Goal: Task Accomplishment & Management: Complete application form

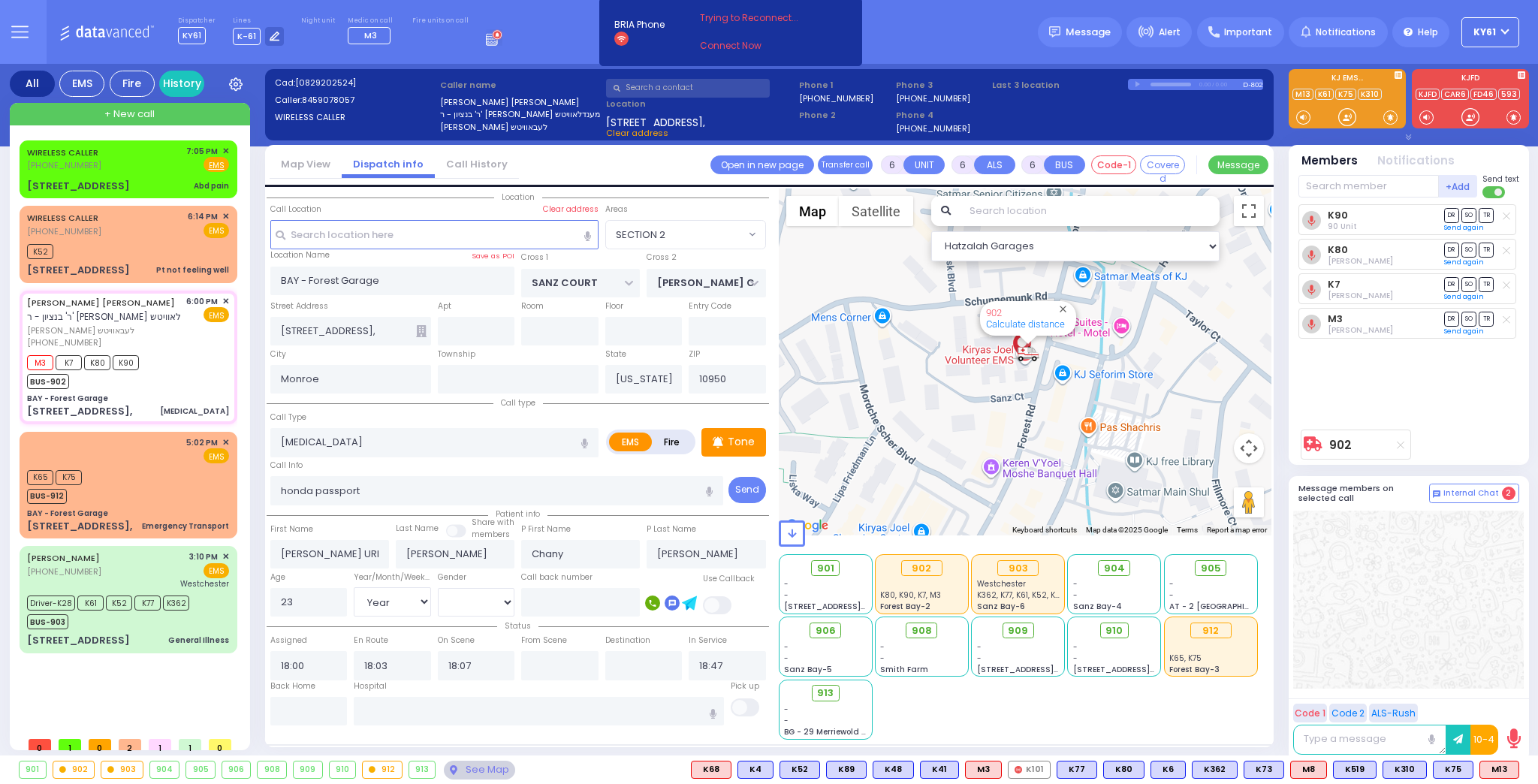
select select "SECTION 2"
select select "Year"
select select "[DEMOGRAPHIC_DATA]"
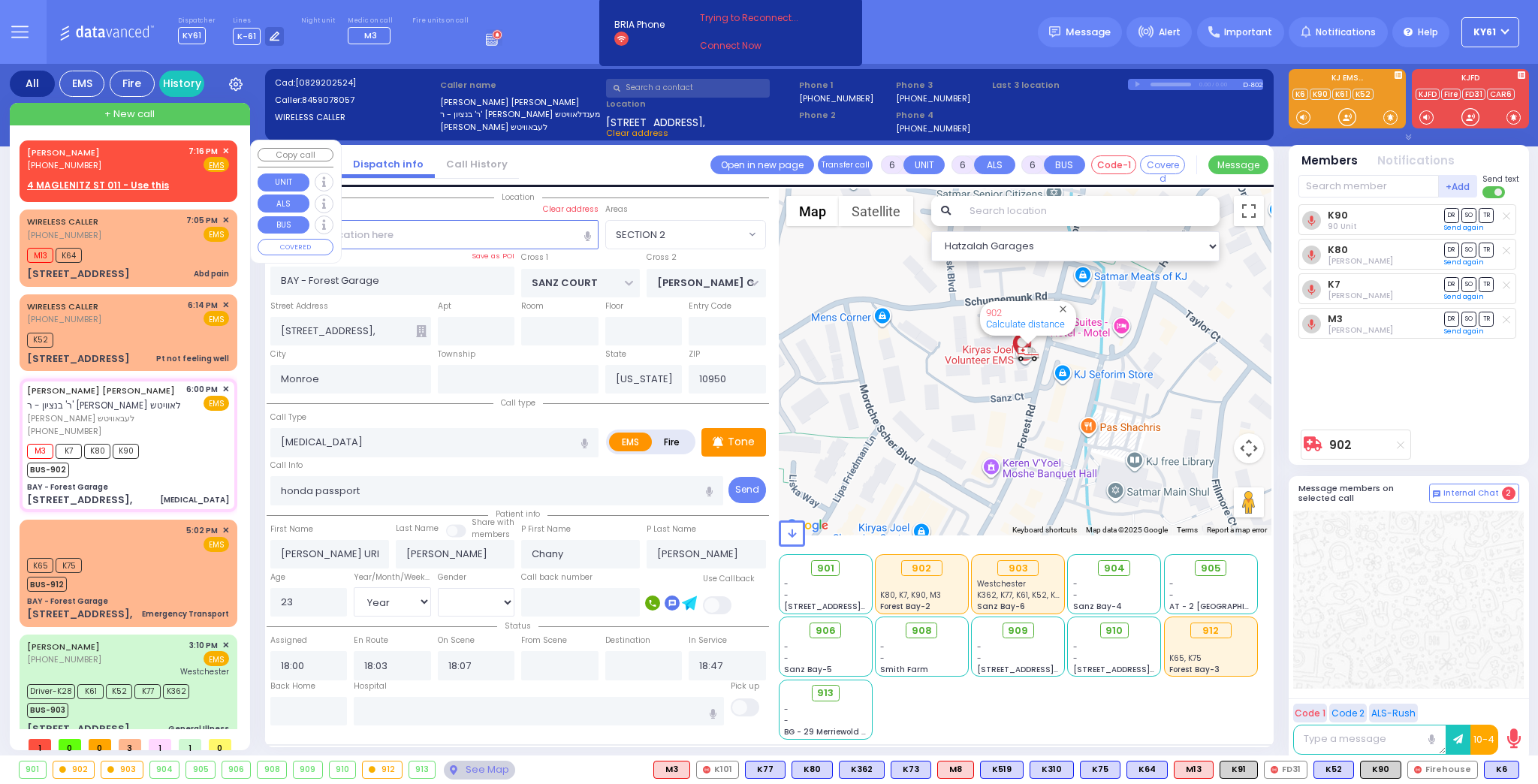
click at [164, 167] on div "[PERSON_NAME] [PHONE_NUMBER] 7:16 PM ✕ Fire EMS" at bounding box center [127, 159] width 202 height 28
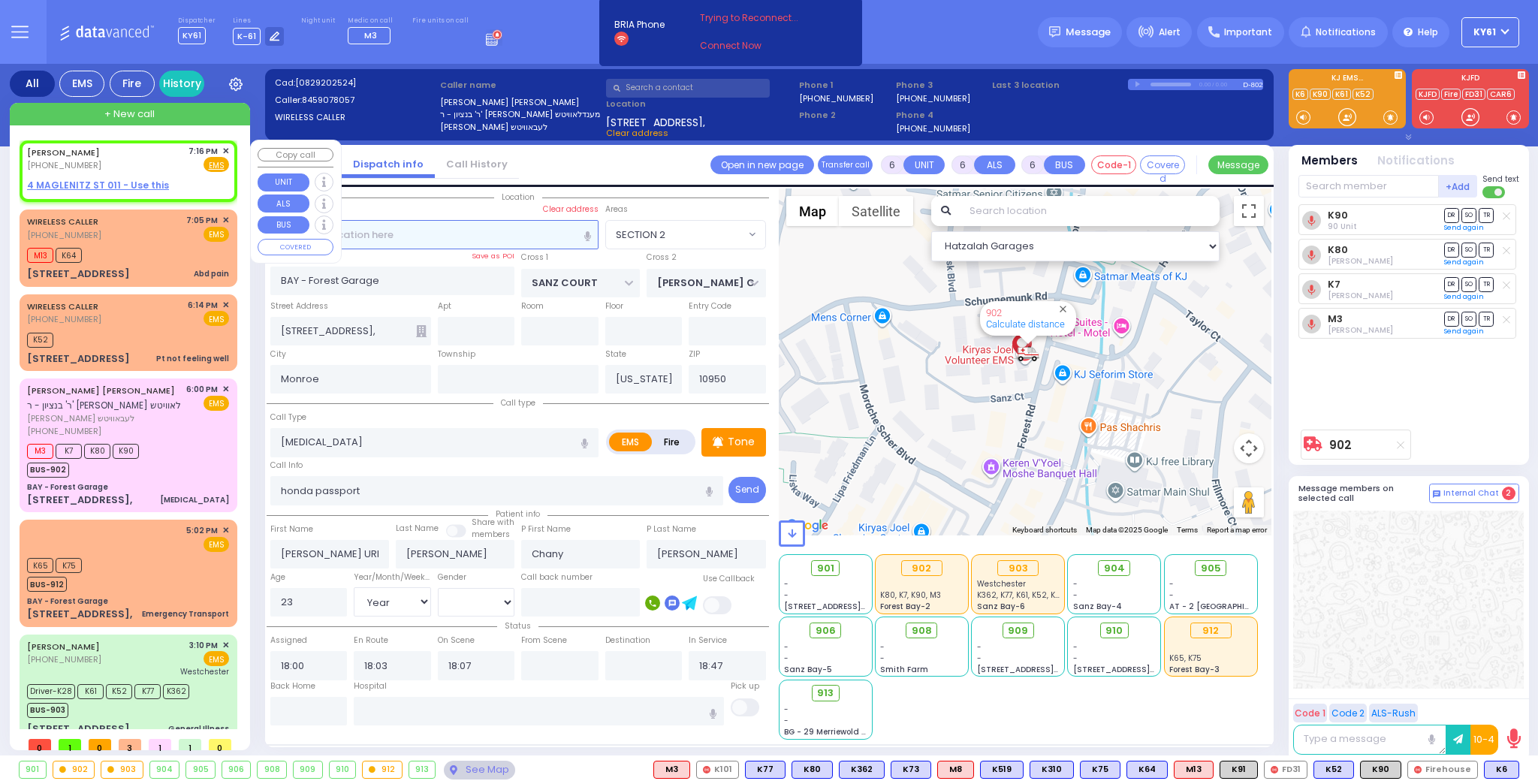
type input "2"
type input "1"
select select
radio input "true"
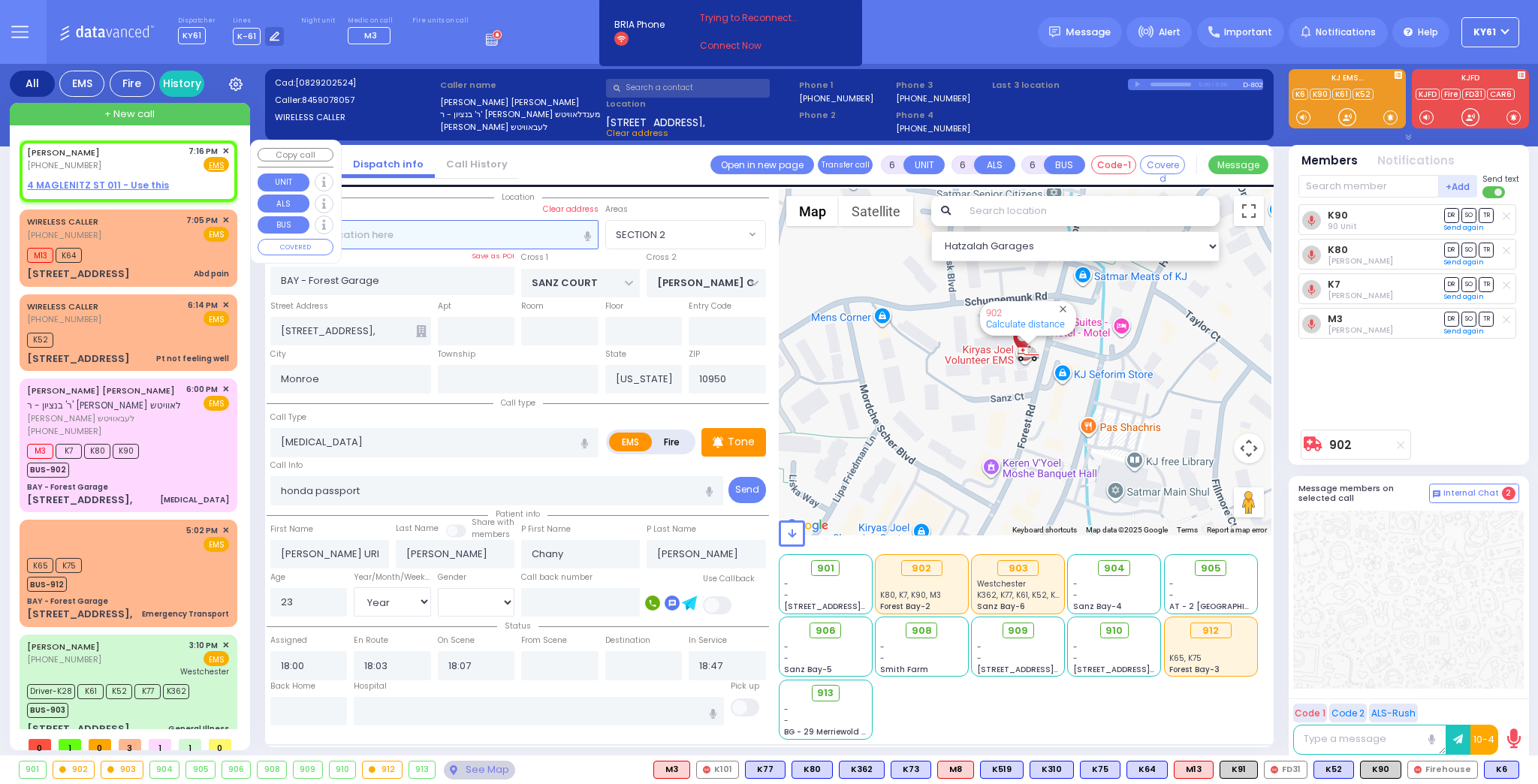
type input "GEDALYE"
type input "[PERSON_NAME]"
select select
type input "19:16"
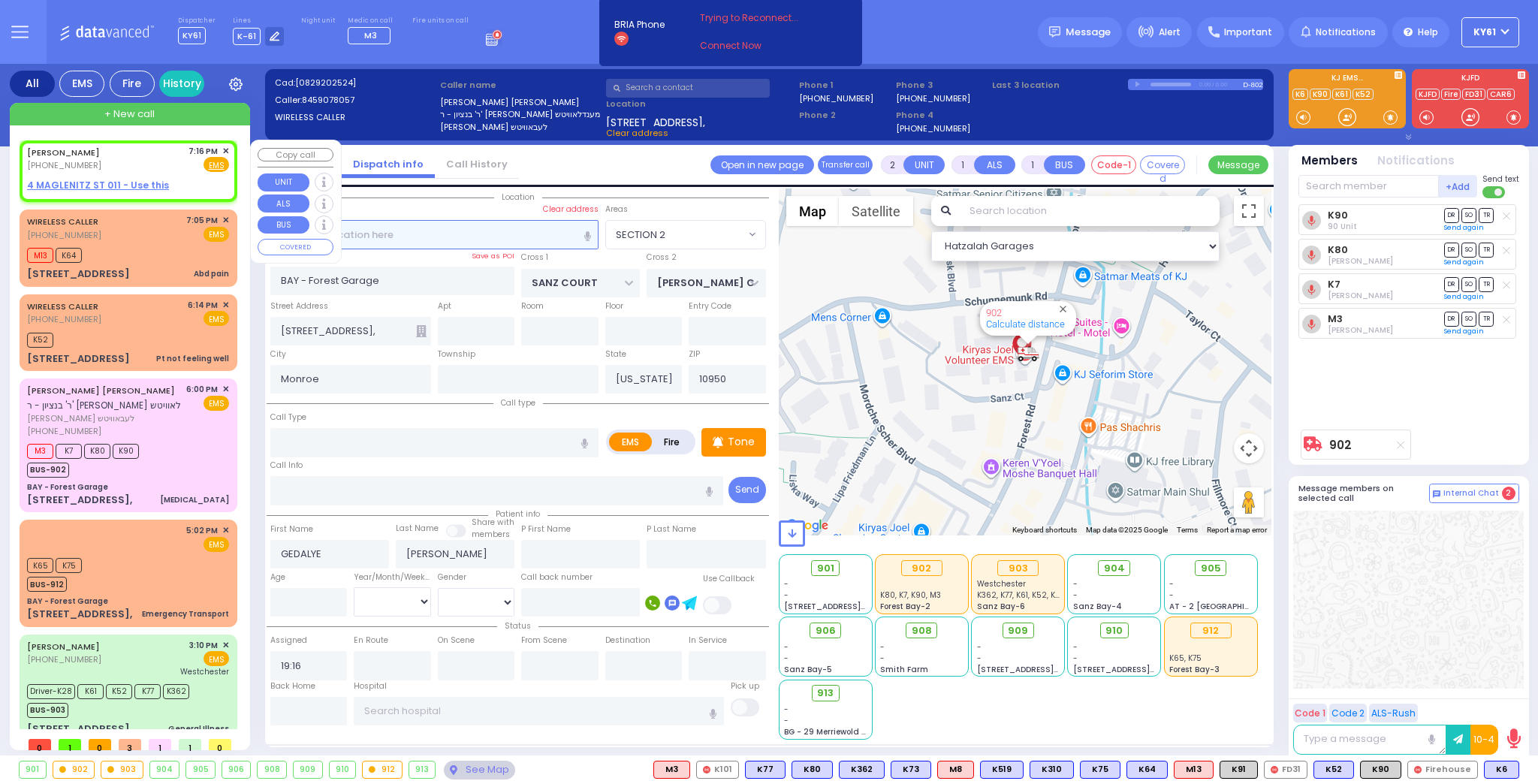
select select "Hatzalah Garages"
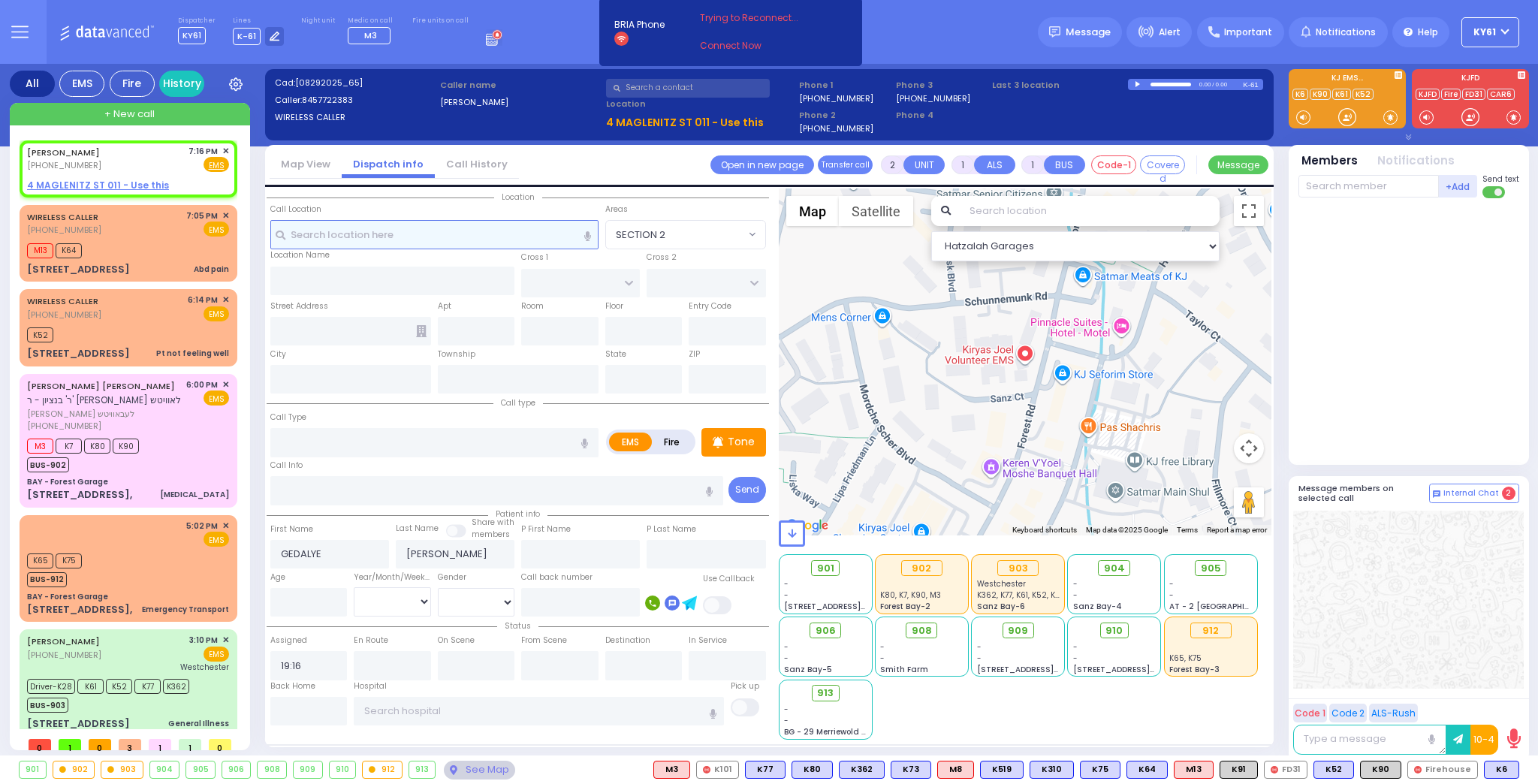
select select
radio input "true"
select select
select select "Hatzalah Garages"
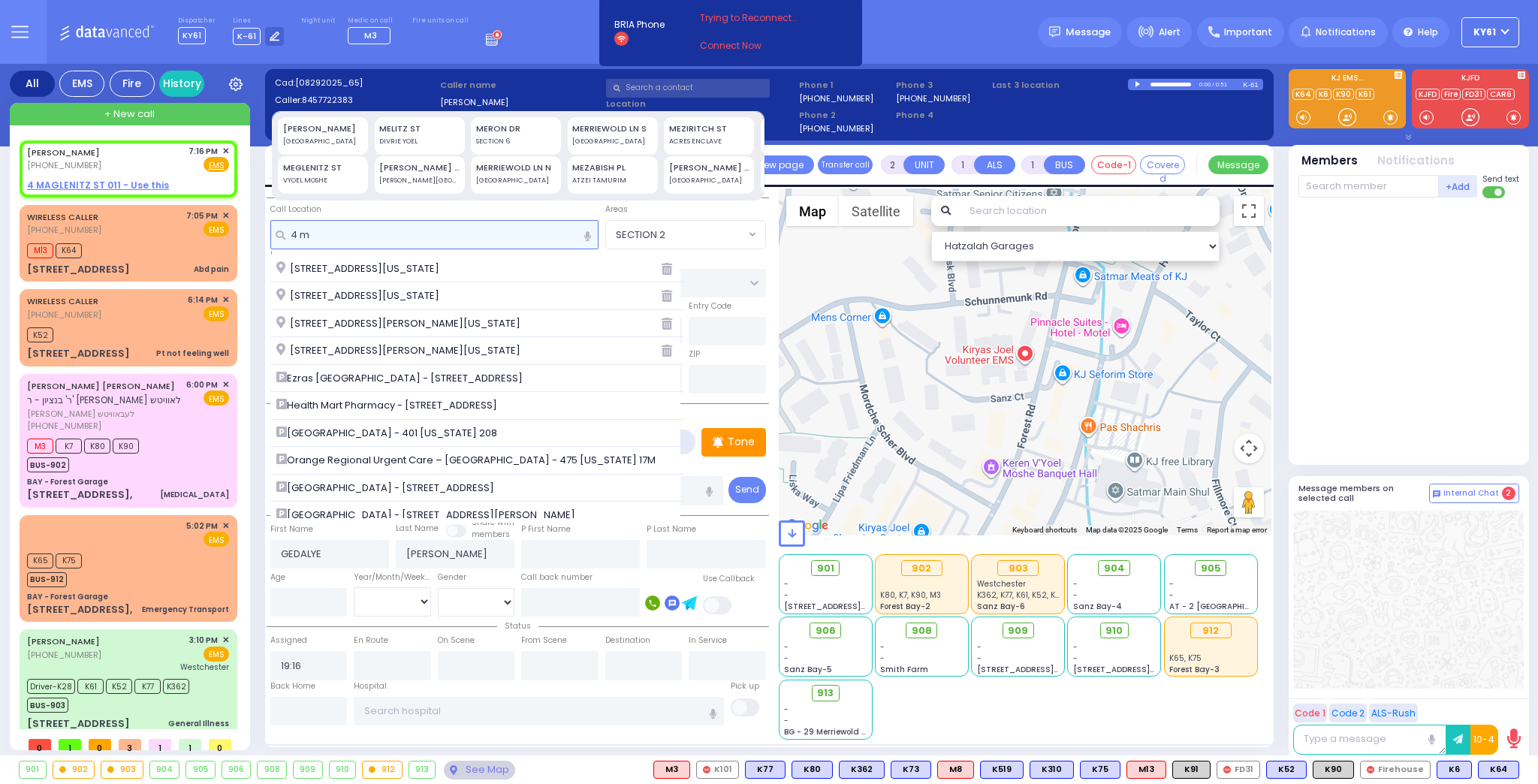
type input "4 m"
click at [314, 165] on div "MEGLENITZ ST" at bounding box center [323, 168] width 80 height 13
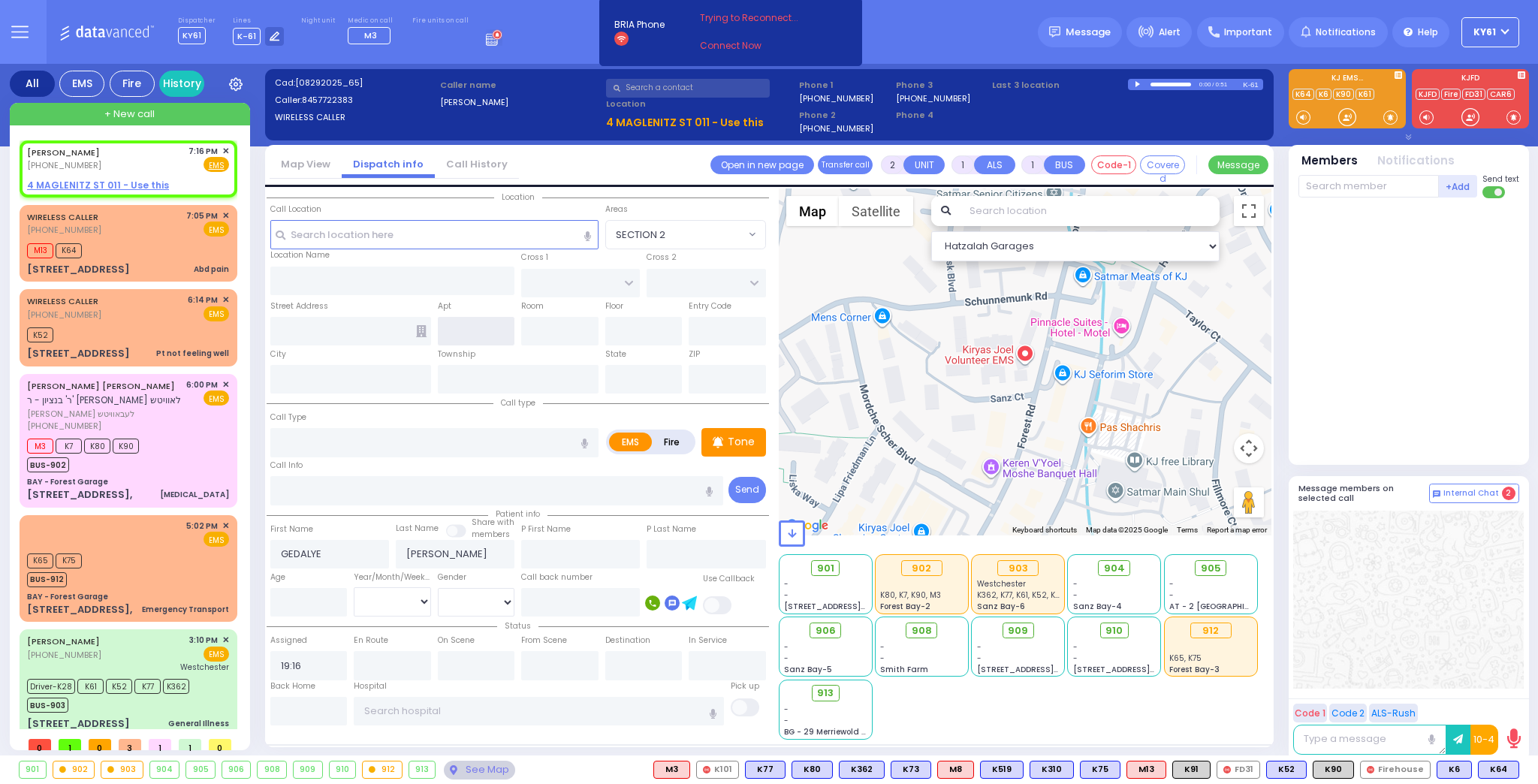
type input "4 MEGLENITZ ST"
type input "MONROE"
type input "10950"
select select
radio input "true"
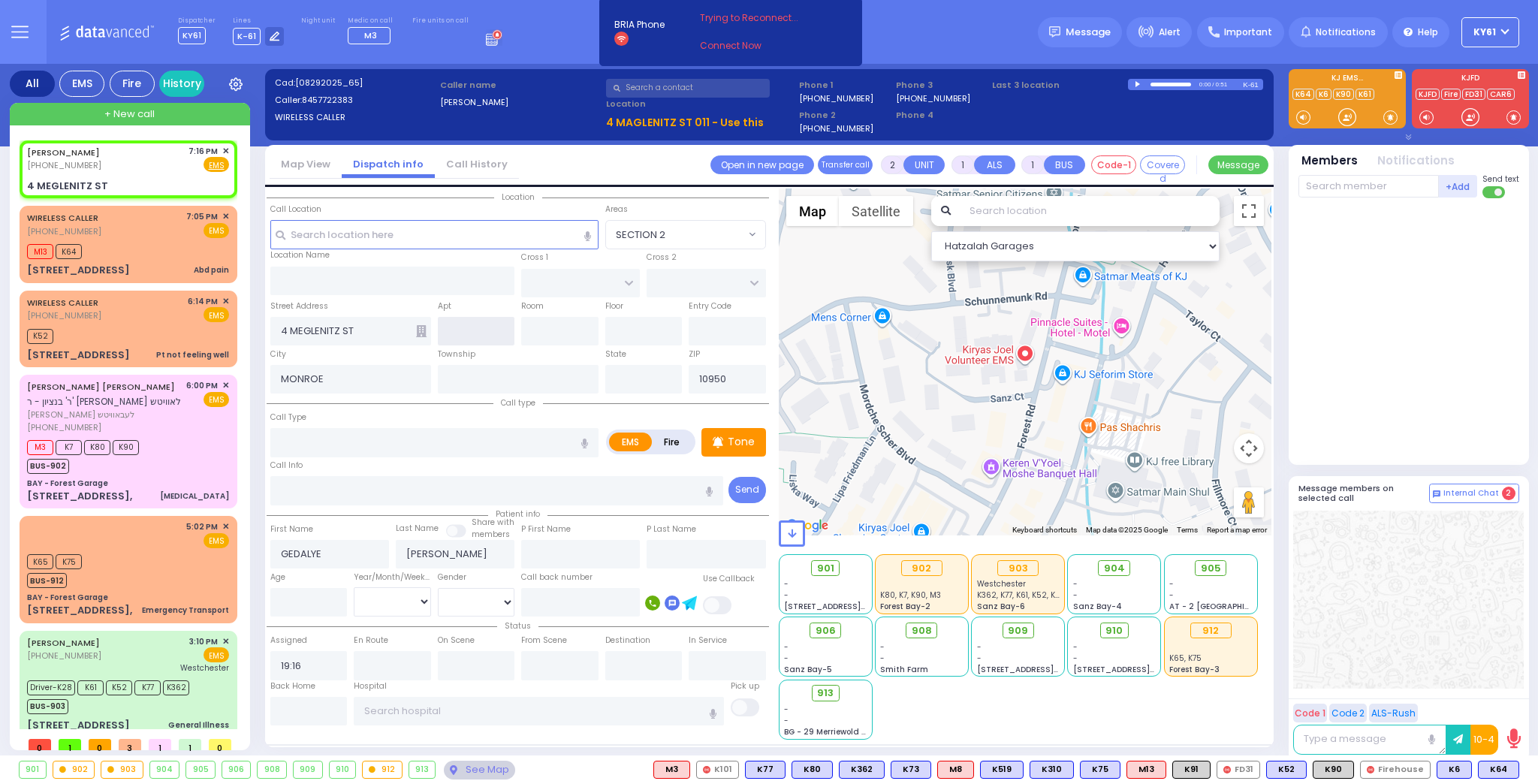
select select
select select "Hatzalah Garages"
type input "[US_STATE]"
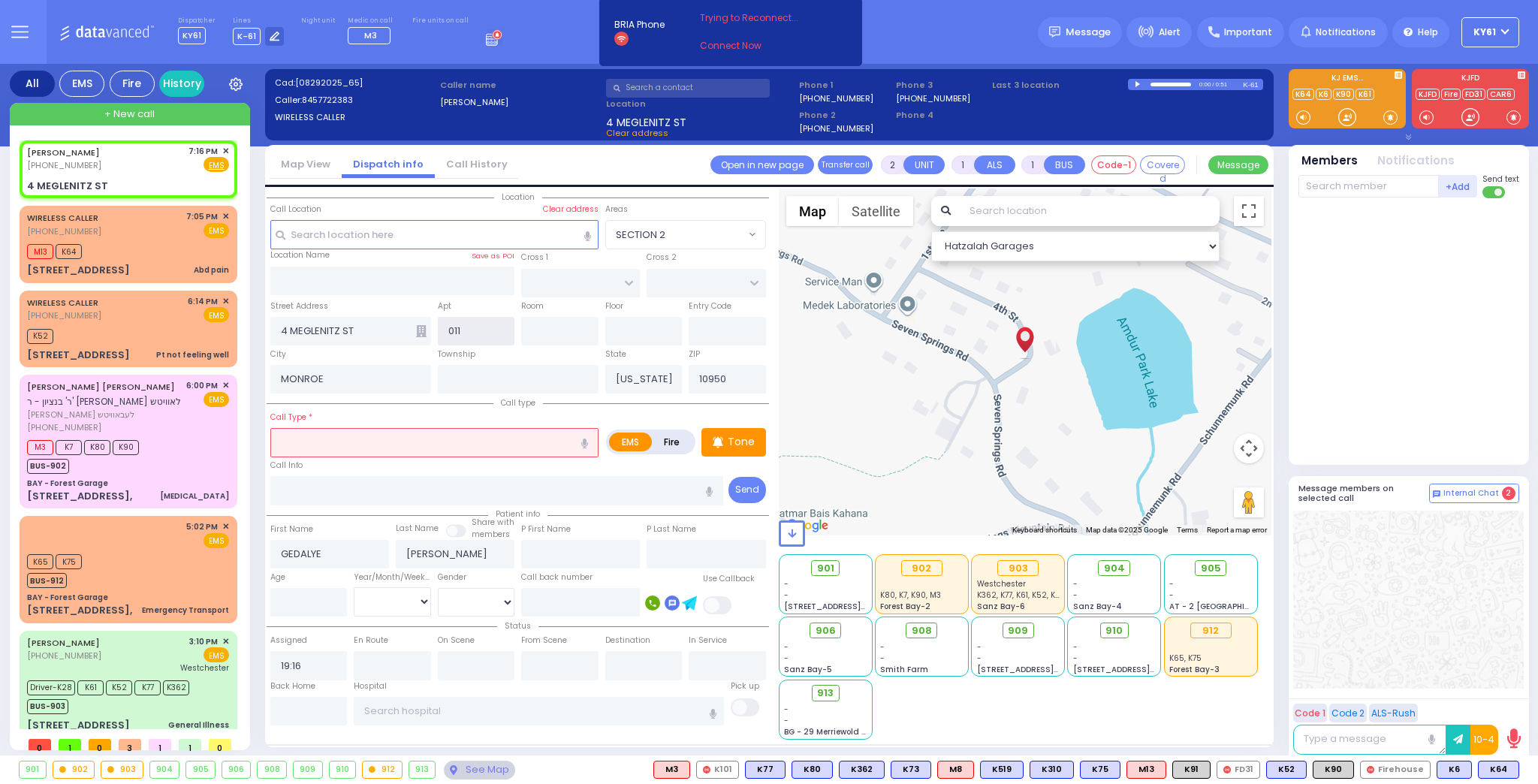
type input "011"
click at [399, 437] on input "text" at bounding box center [434, 441] width 328 height 28
select select
radio input "true"
select select
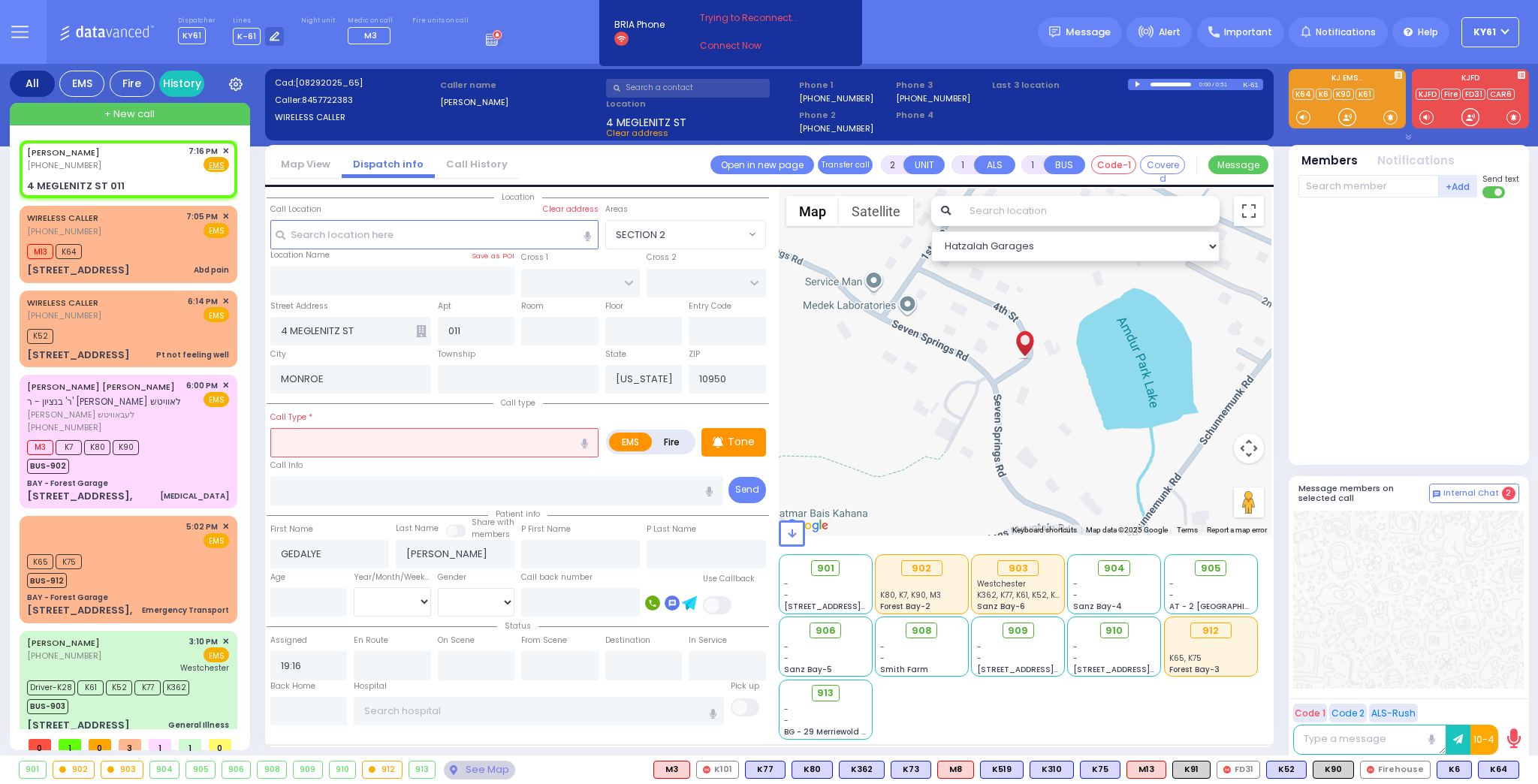
select select "Hatzalah Garages"
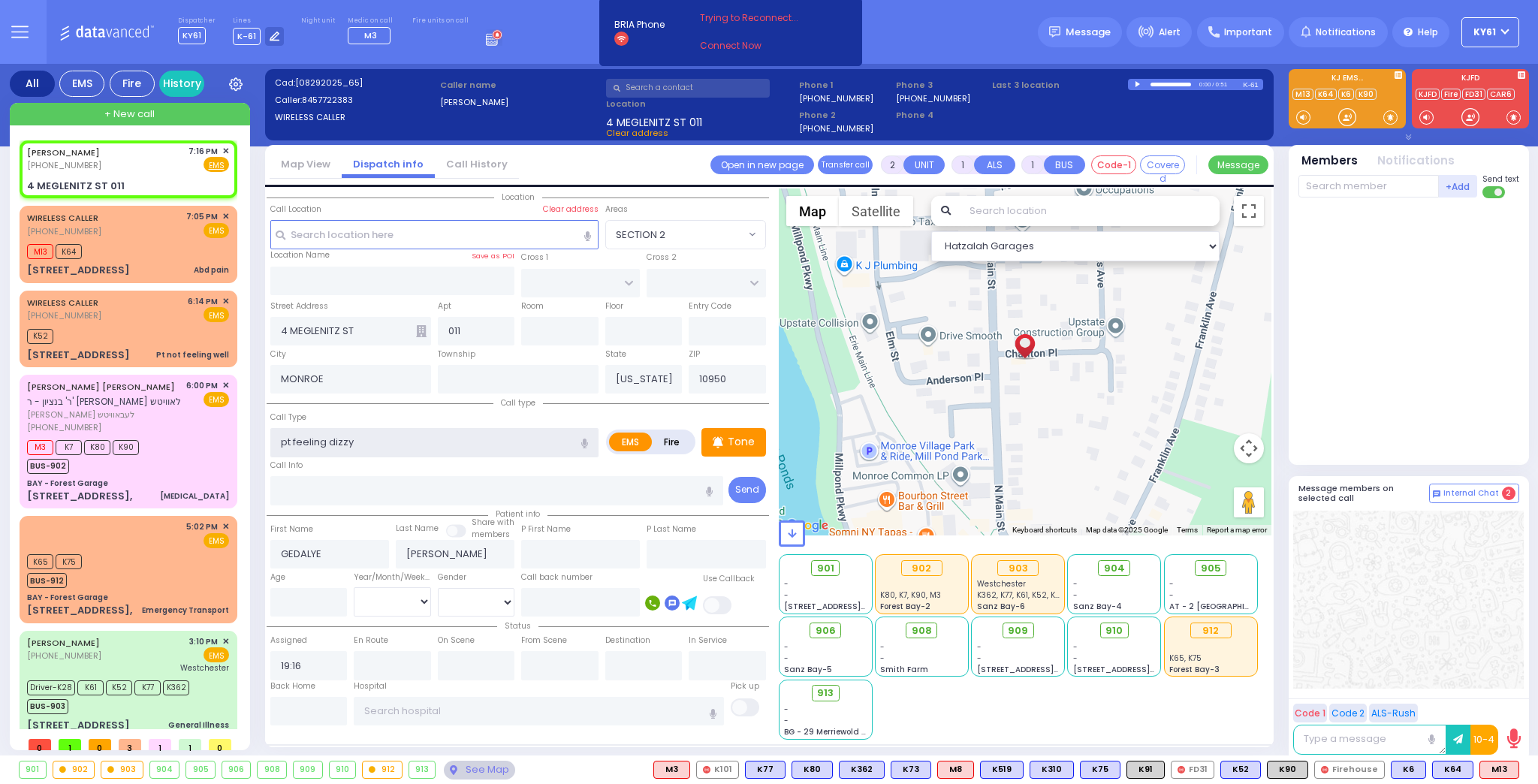
type input "pt feeling dizzy"
select select
radio input "true"
select select
select select "Hatzalah Garages"
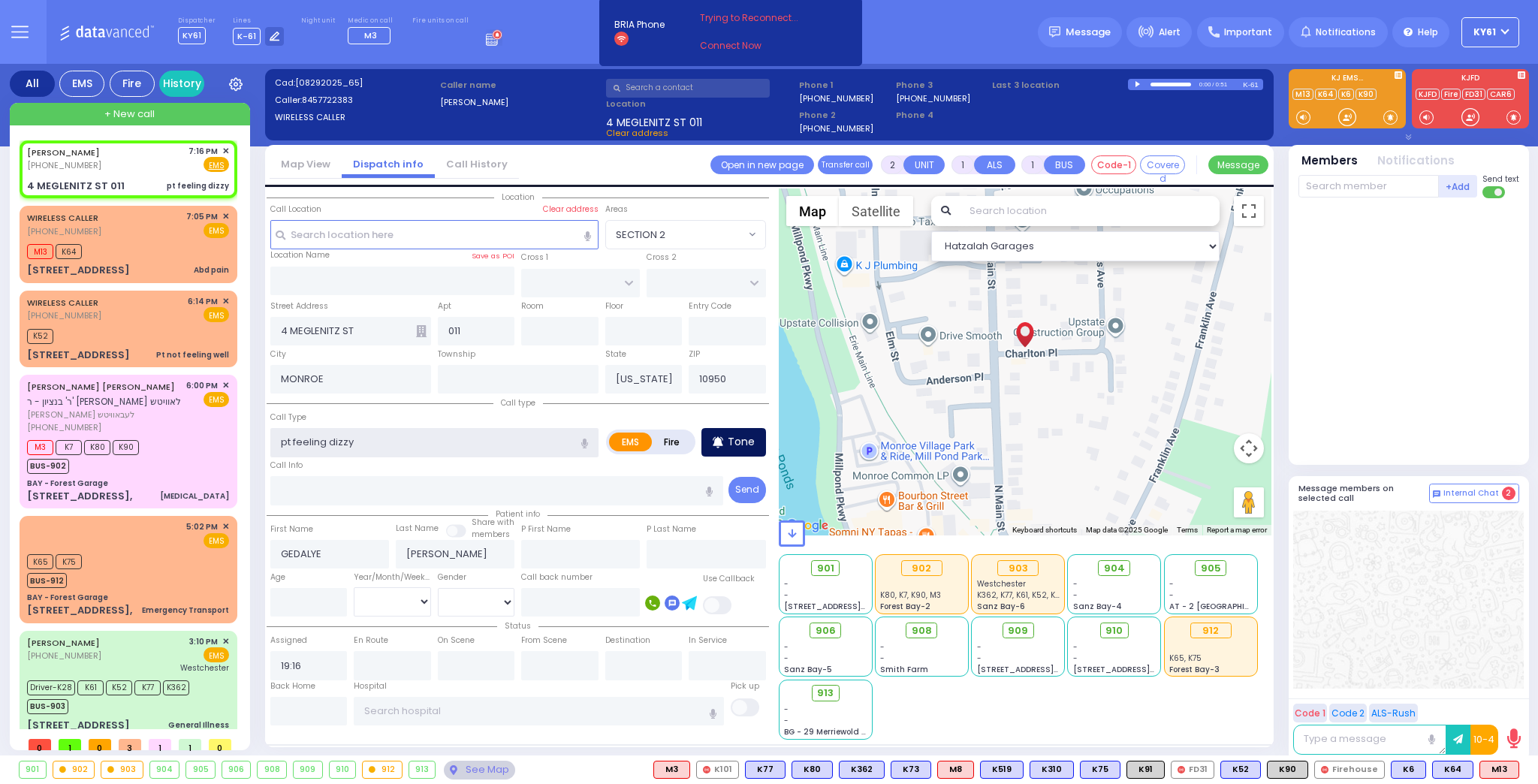
type input "pt feeling dizzy"
click at [737, 440] on p "Tone" at bounding box center [741, 441] width 27 height 15
select select
radio input "true"
select select
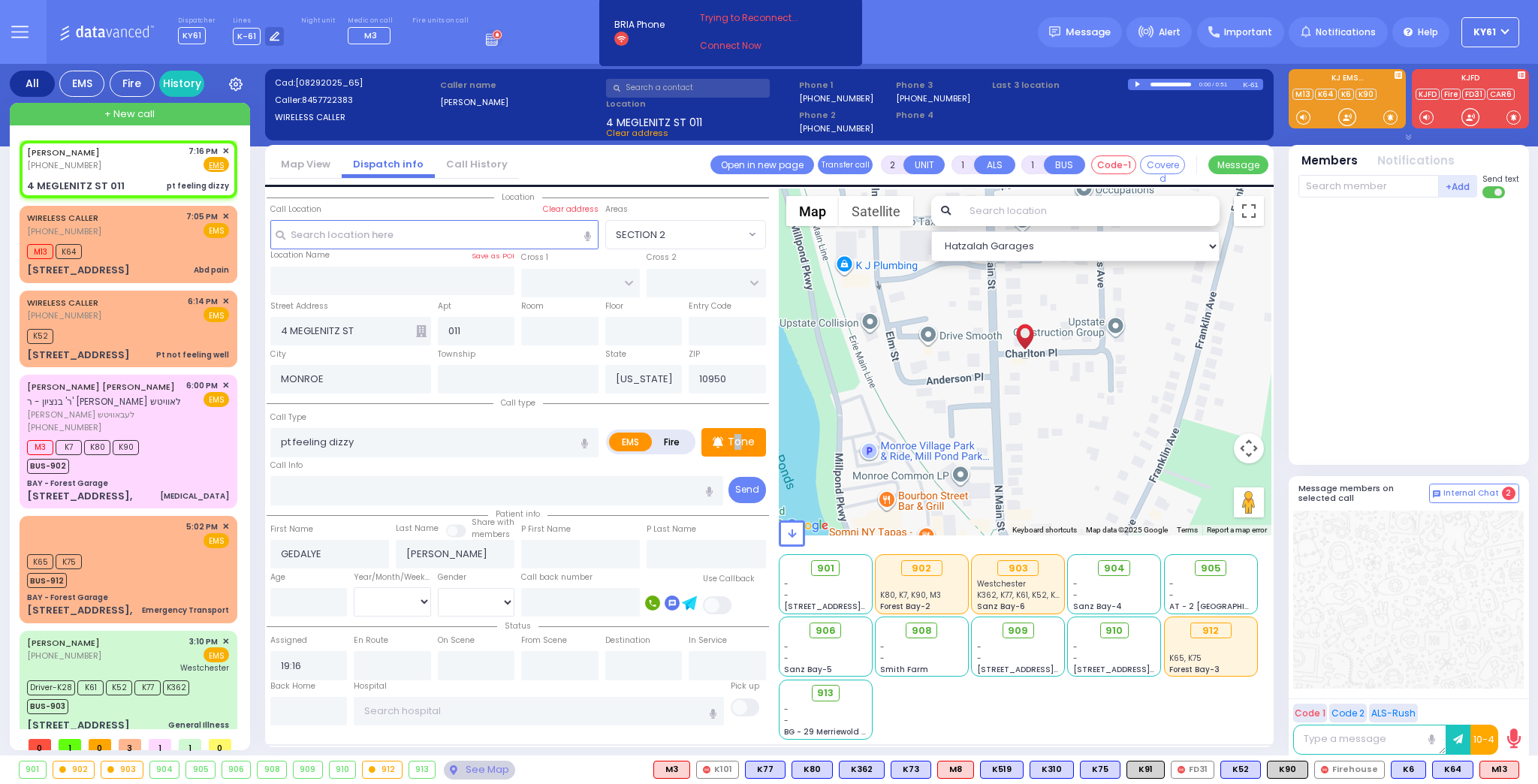
select select "Hatzalah Garages"
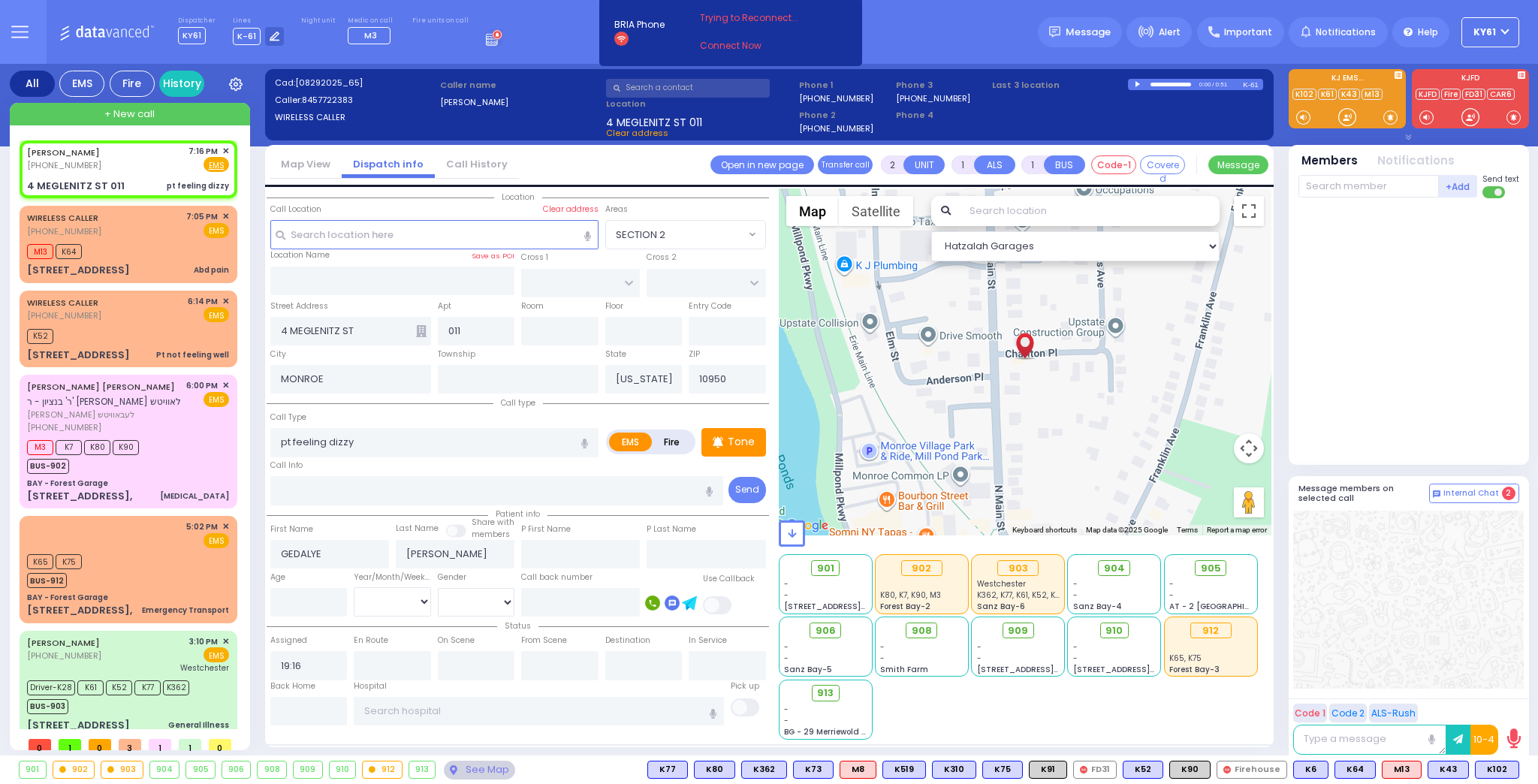
click at [1339, 387] on div at bounding box center [1411, 328] width 224 height 248
click at [1493, 765] on span "K102" at bounding box center [1497, 769] width 43 height 16
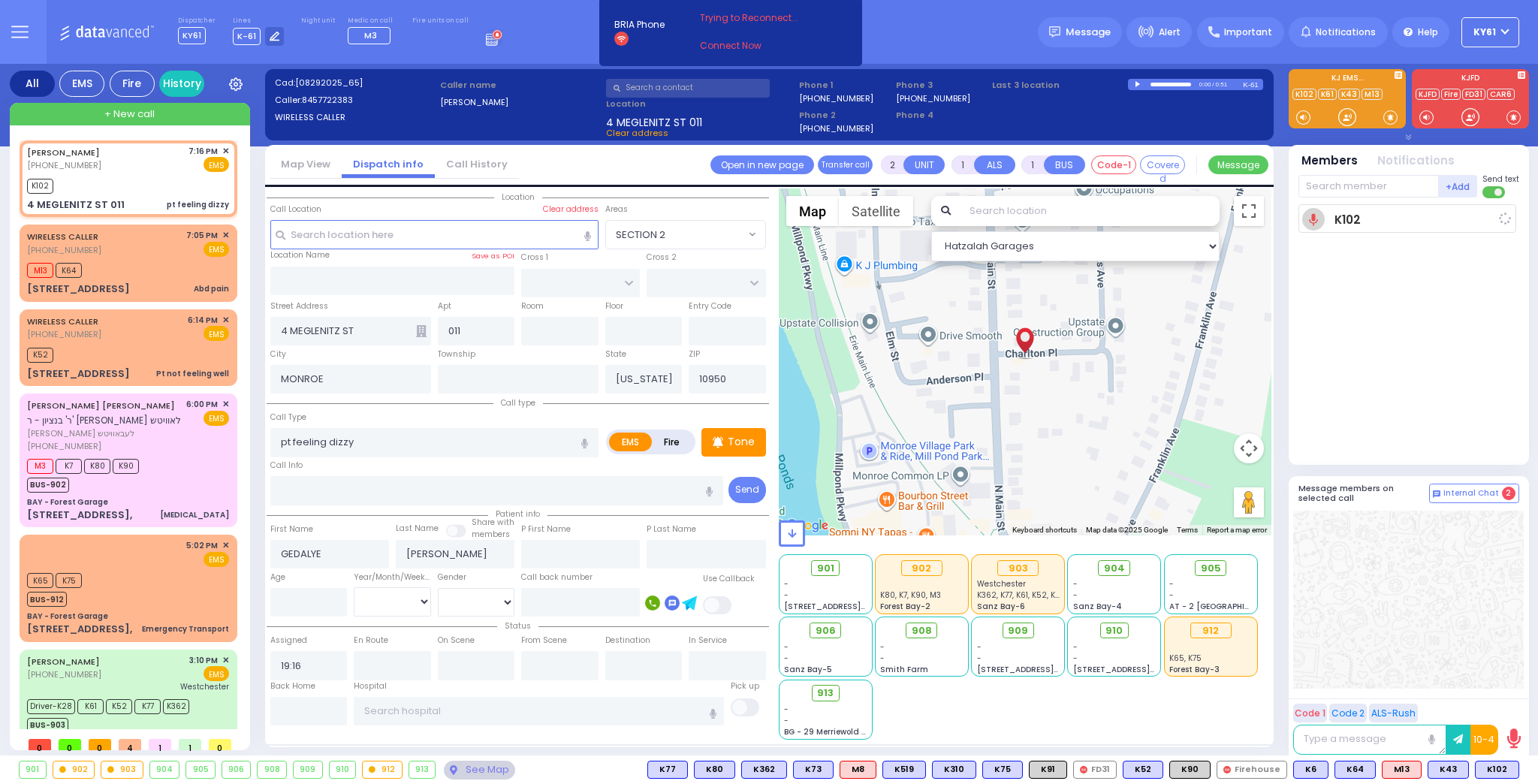
select select
radio input "true"
select select
type input "19:19"
select select "Hatzalah Garages"
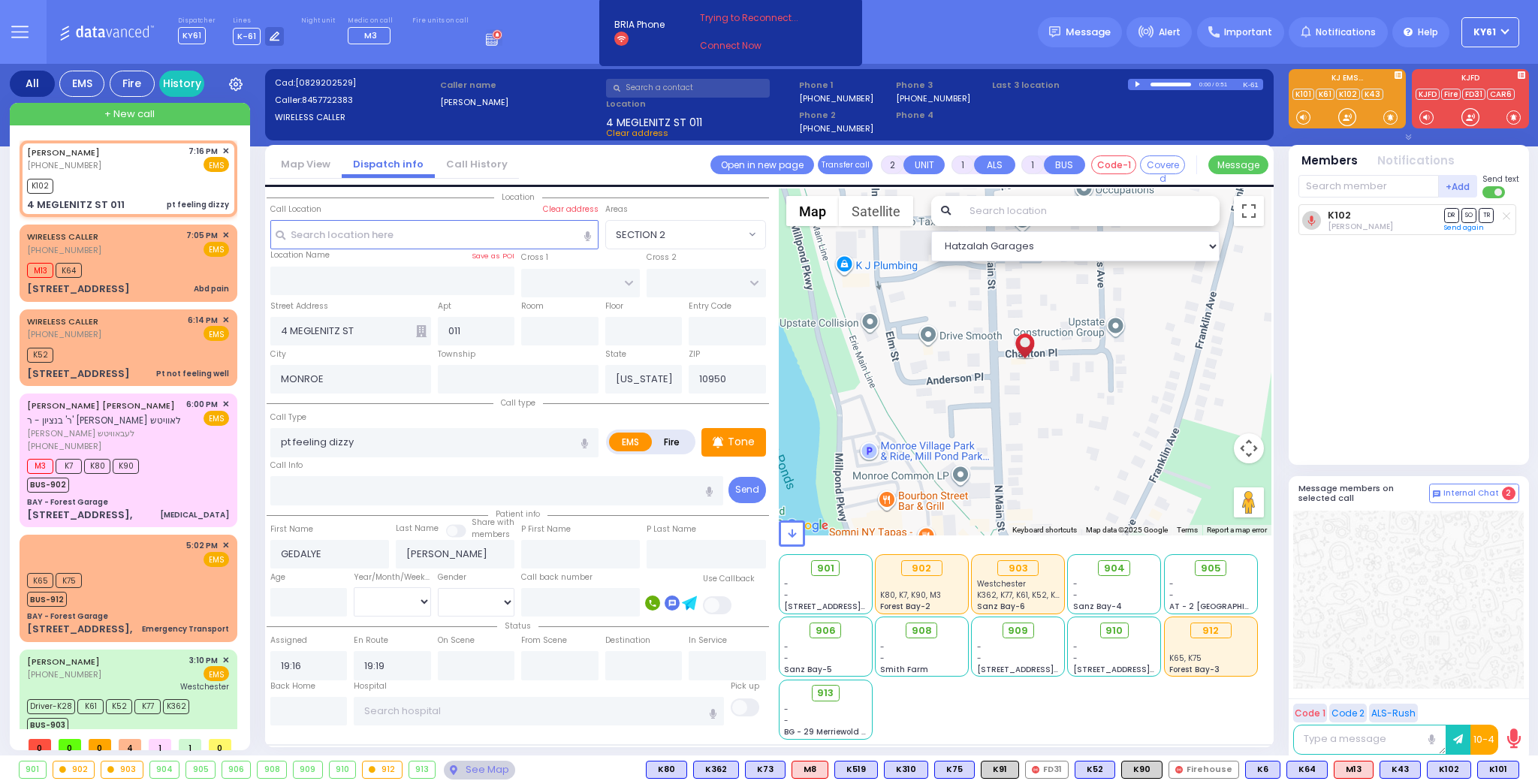
drag, startPoint x: 1495, startPoint y: 768, endPoint x: 1500, endPoint y: 755, distance: 13.9
click at [0, 0] on span "K101" at bounding box center [0, 0] width 0 height 0
select select
radio input "true"
select select
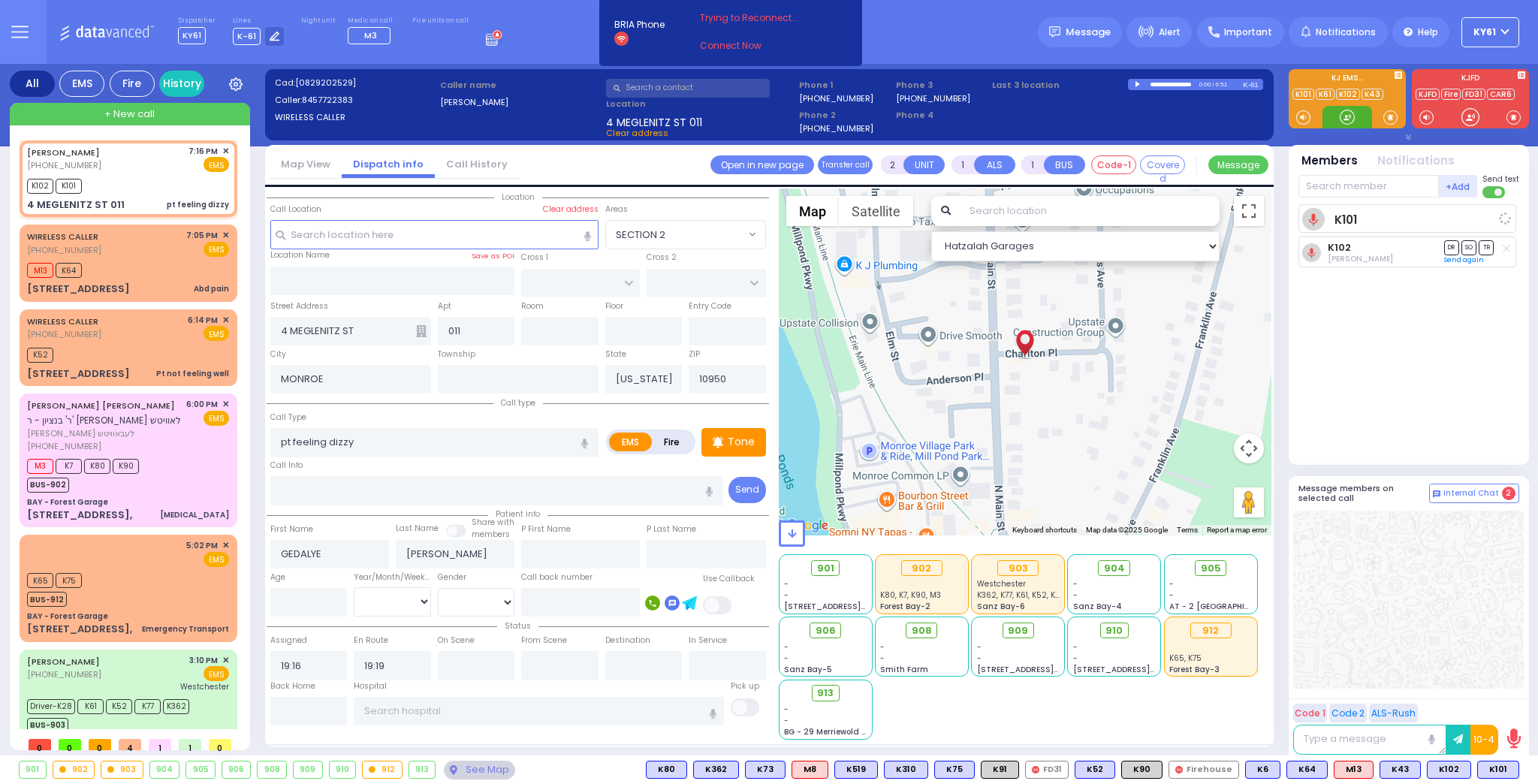
select select "Hatzalah Garages"
click at [142, 341] on div "WIRELESS CALLER [PHONE_NUMBER] 6:14 PM ✕ EMS K52" at bounding box center [128, 347] width 211 height 72
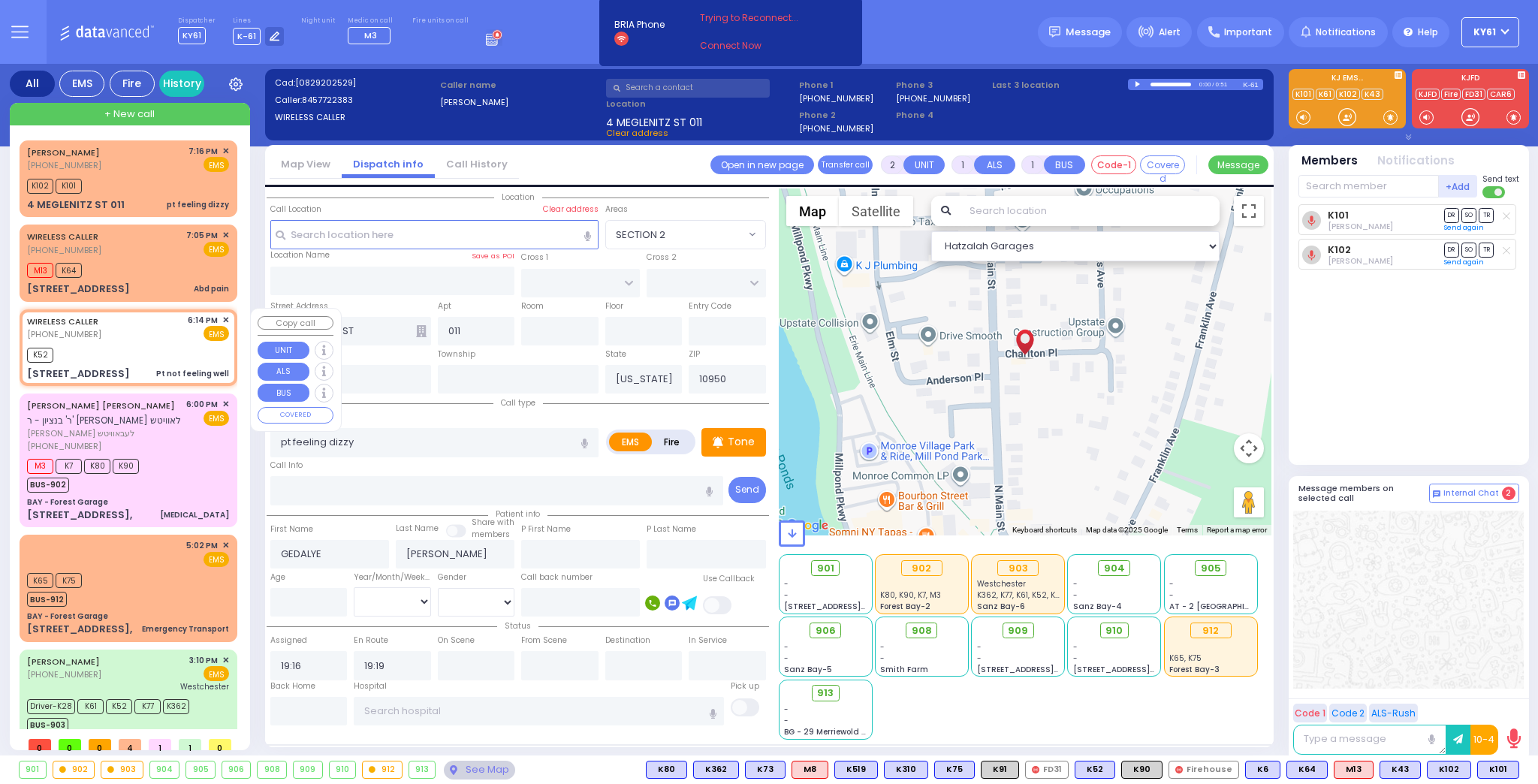
type input "1"
type input "0"
select select
type input "Pt not feeling well"
radio input "true"
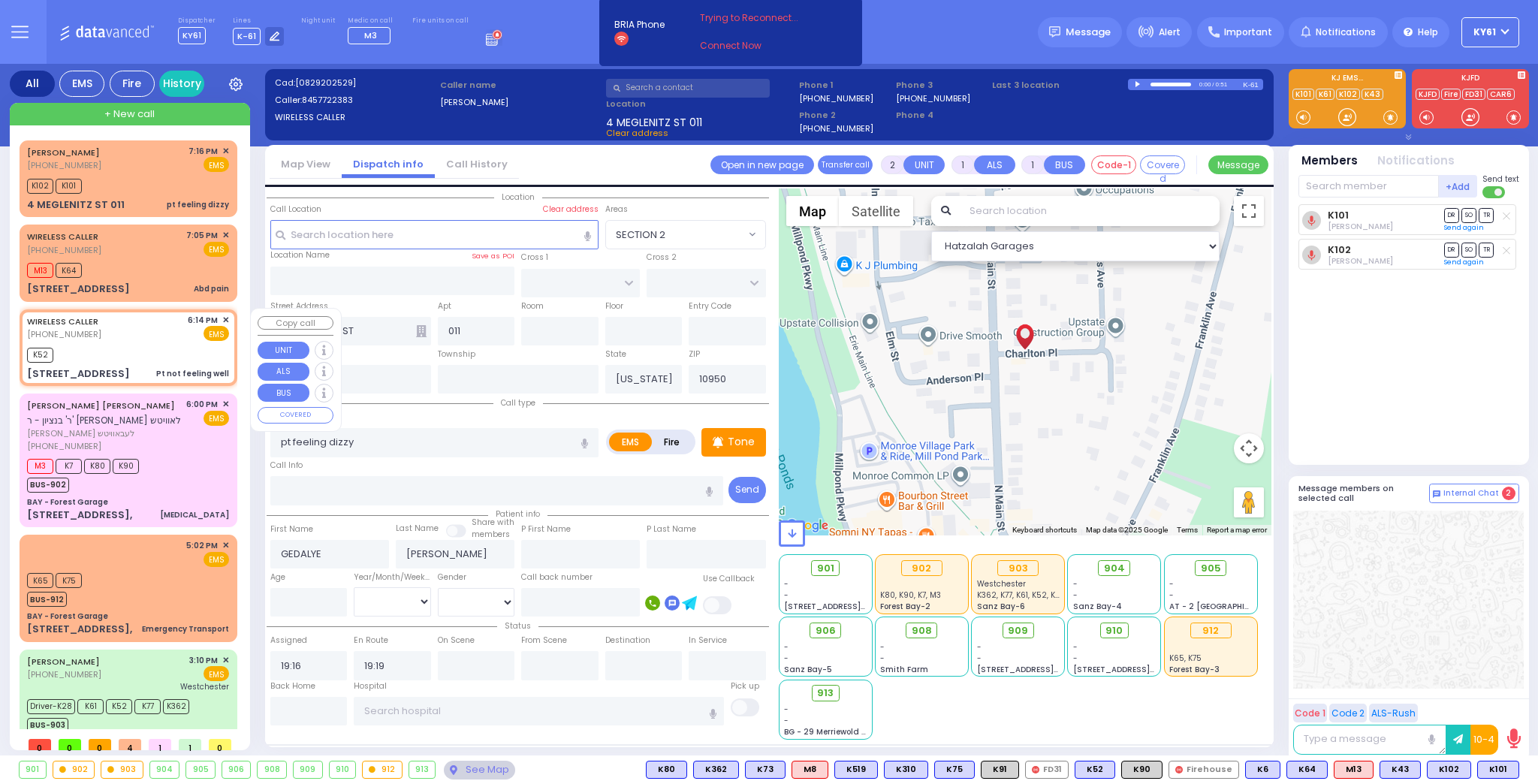
type input "30"
select select "Year"
select select "[DEMOGRAPHIC_DATA]"
type input "18:14"
type input "18:15"
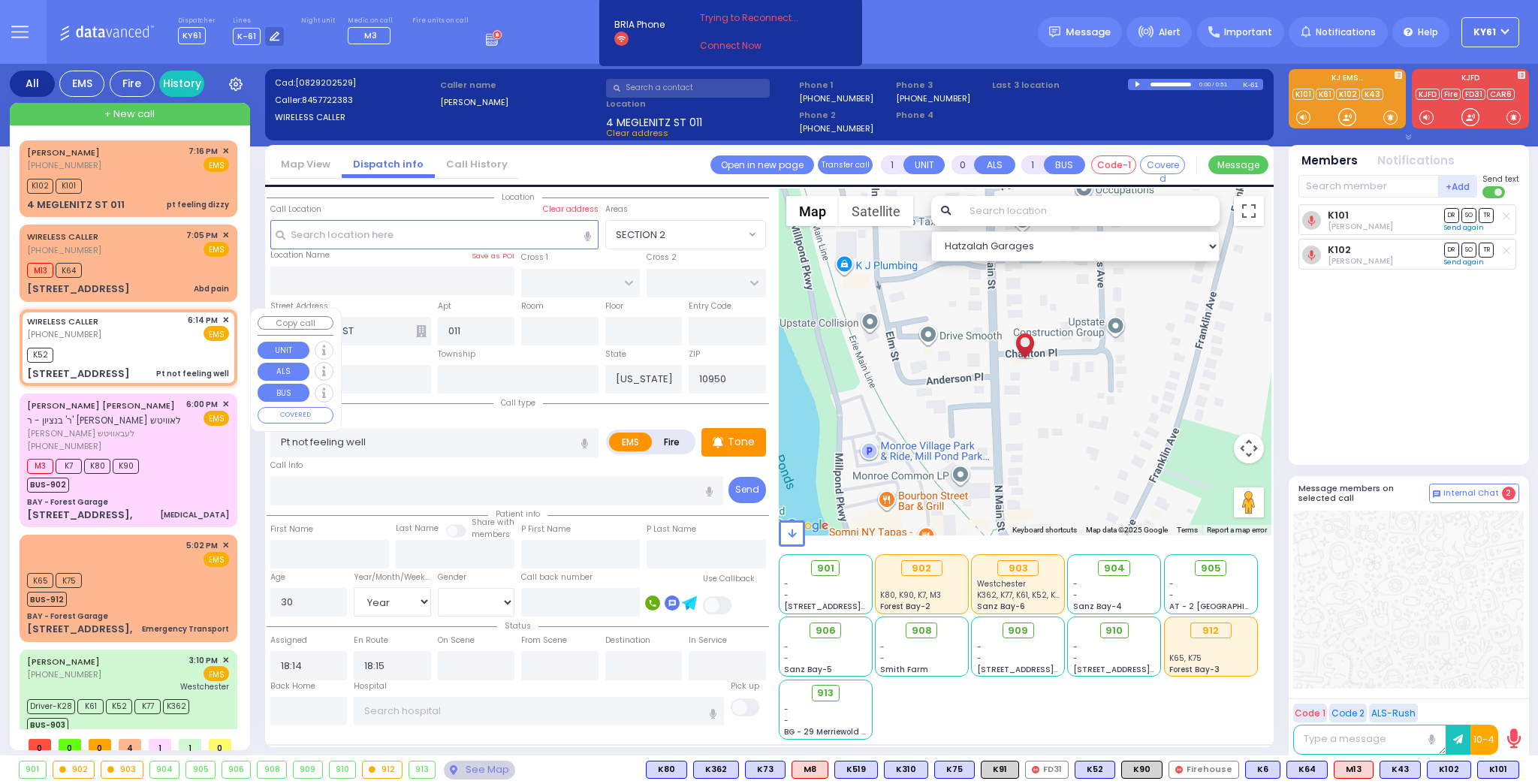
select select "Hatzalah Garages"
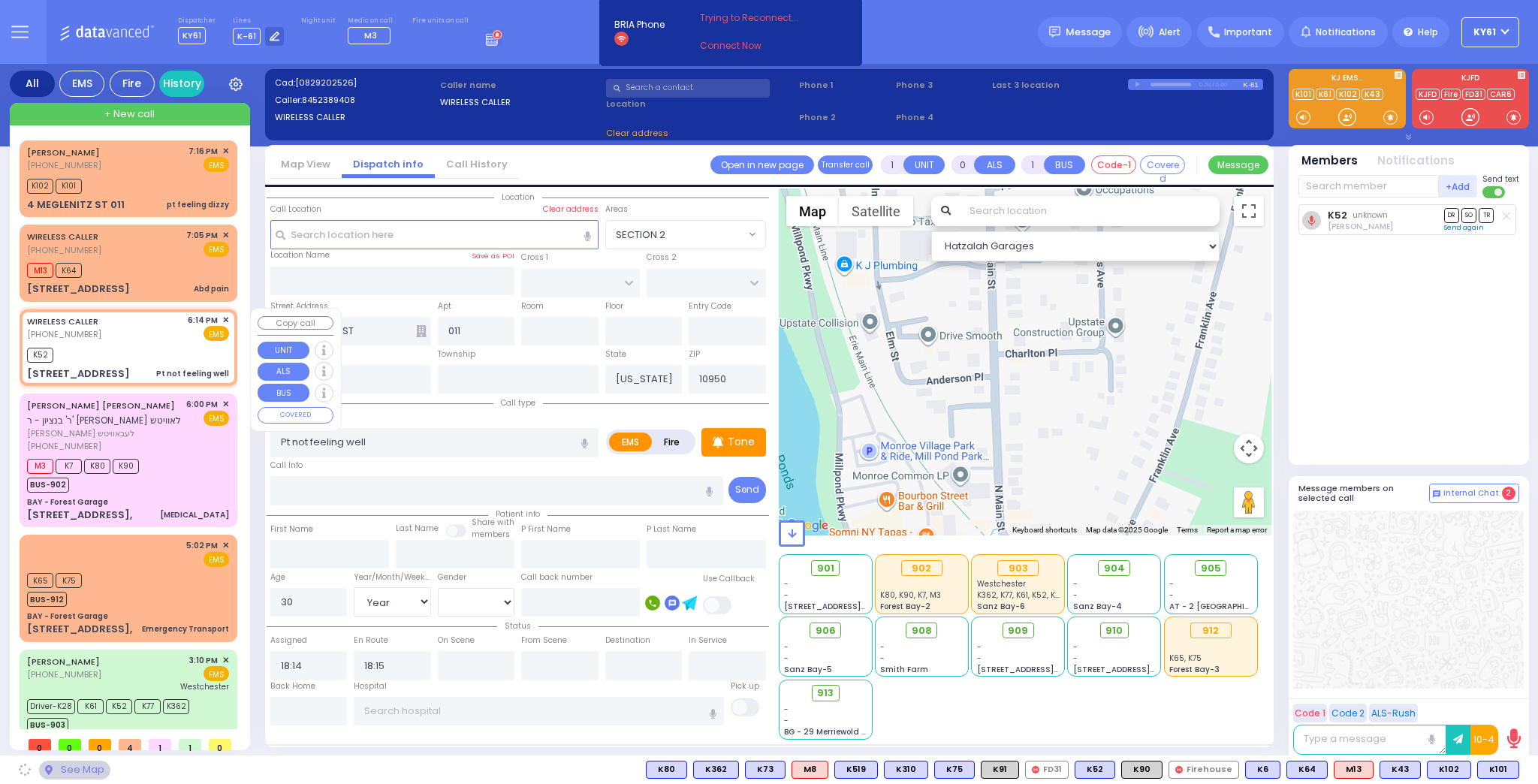
type input "[GEOGRAPHIC_DATA]"
type input "TOLTCHAV WAY"
type input "[STREET_ADDRESS]"
type input "001"
type input "Monroe"
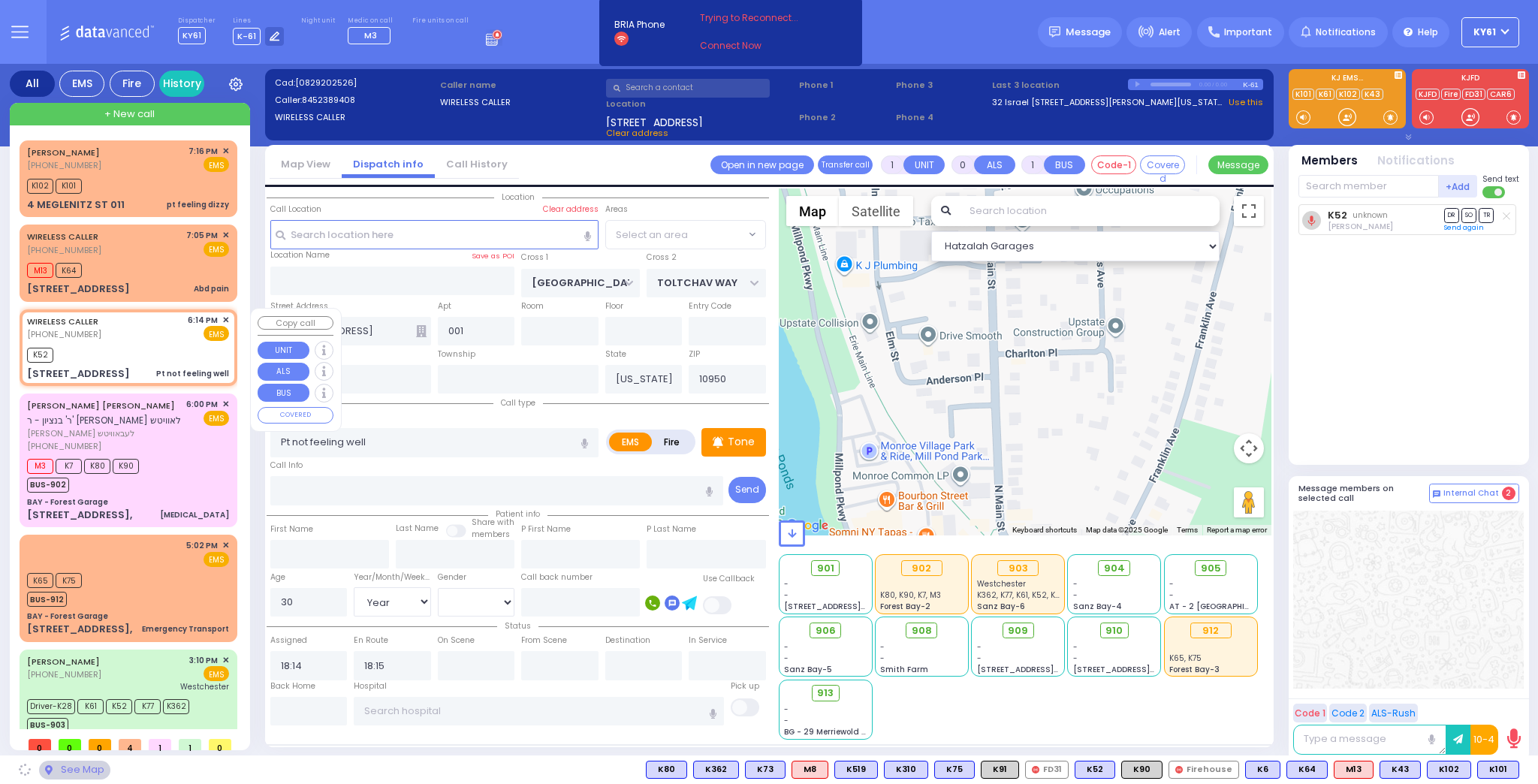
select select "BEIRECH MOSHE"
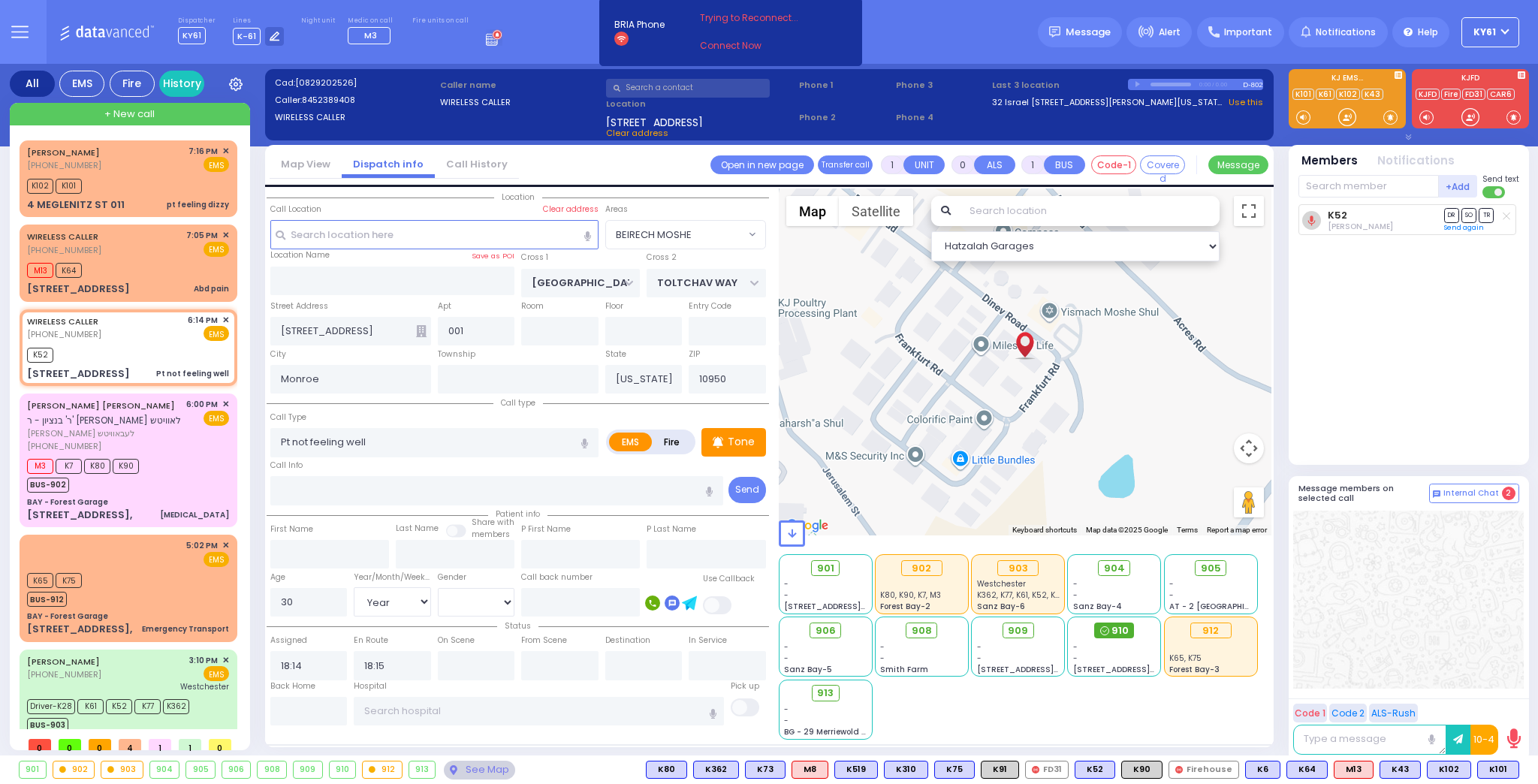
click at [1117, 628] on span "910" at bounding box center [1120, 630] width 17 height 15
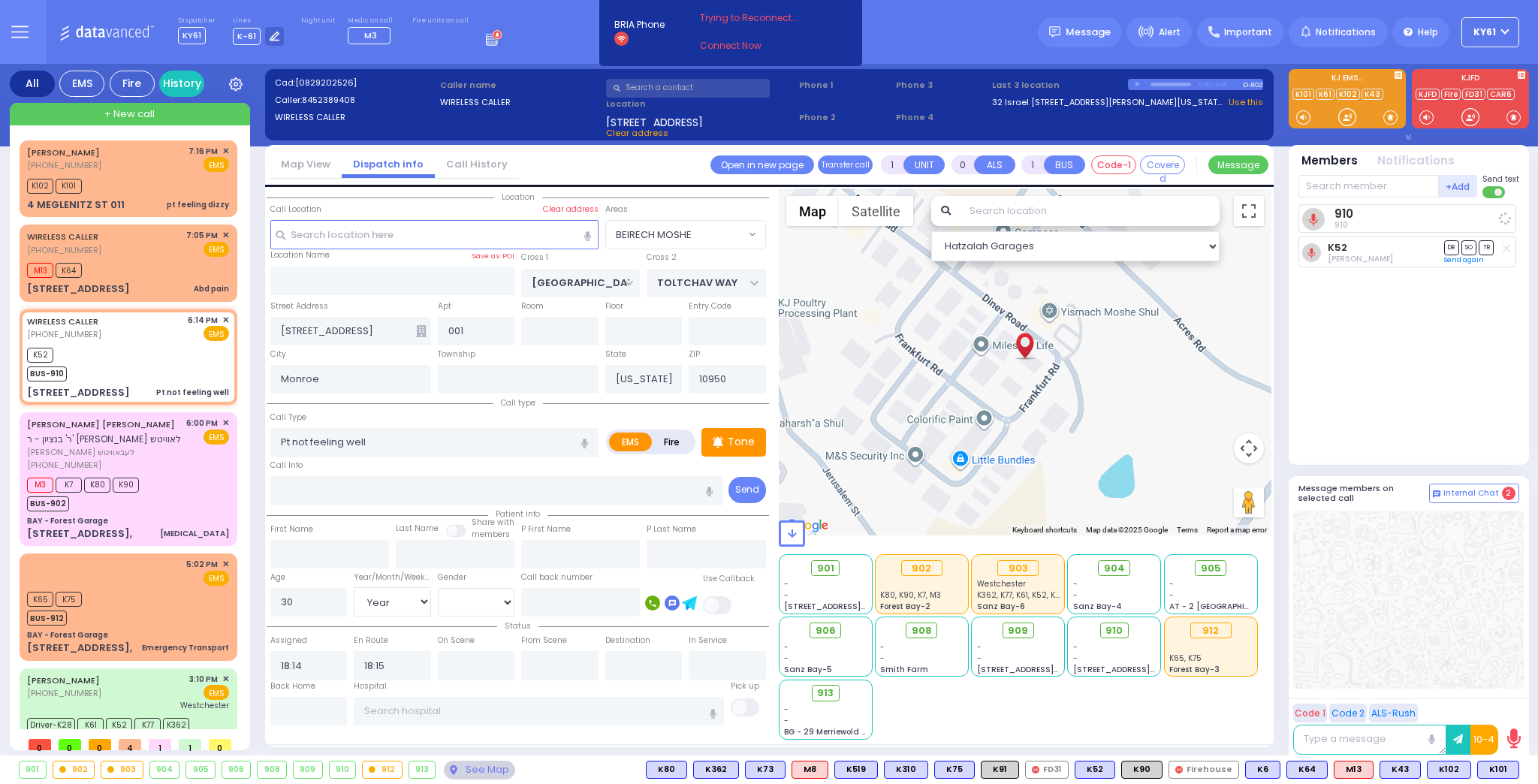
select select
radio input "true"
select select "Year"
select select "[DEMOGRAPHIC_DATA]"
select select "Hatzalah Garages"
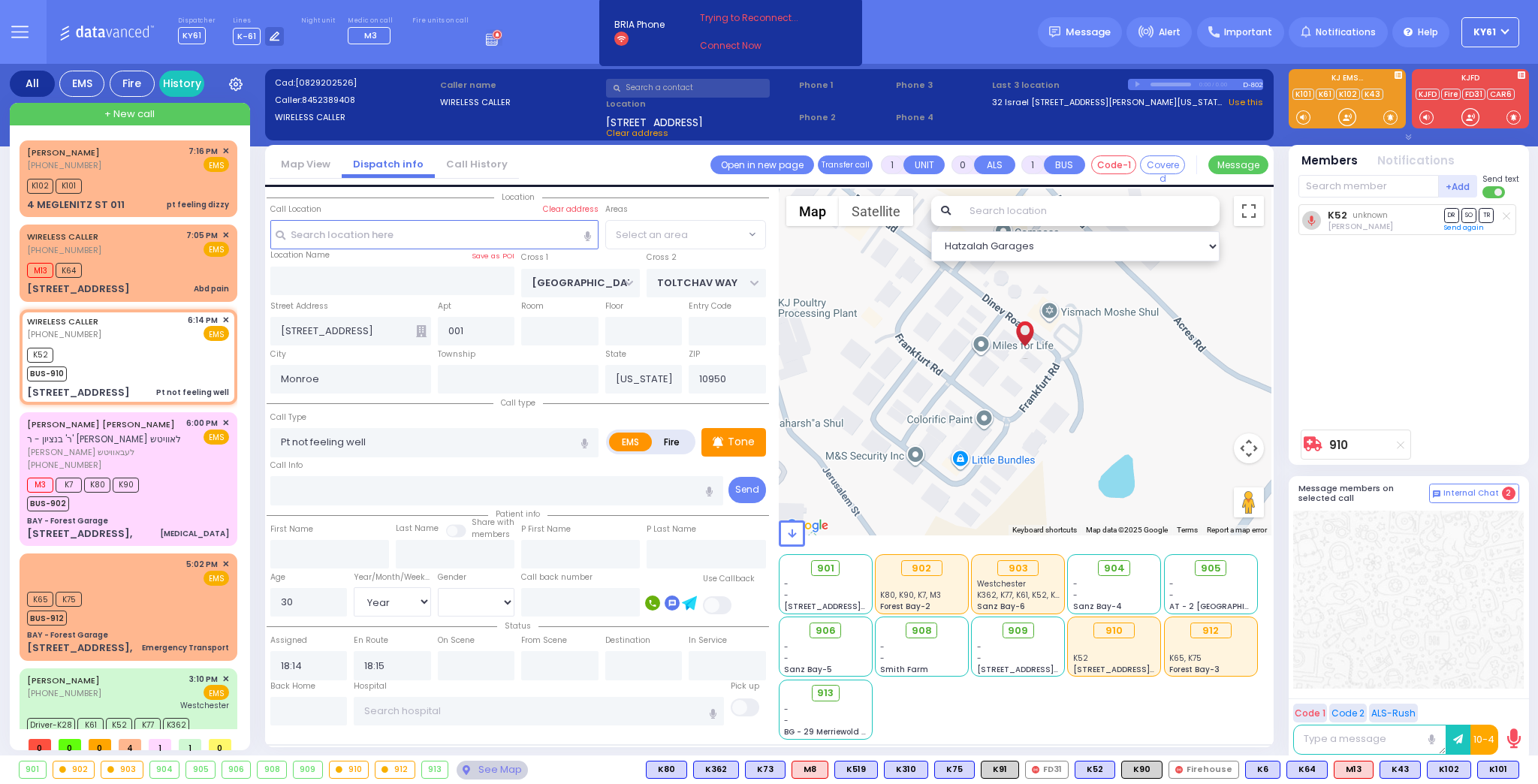
select select "BEIRECH MOSHE"
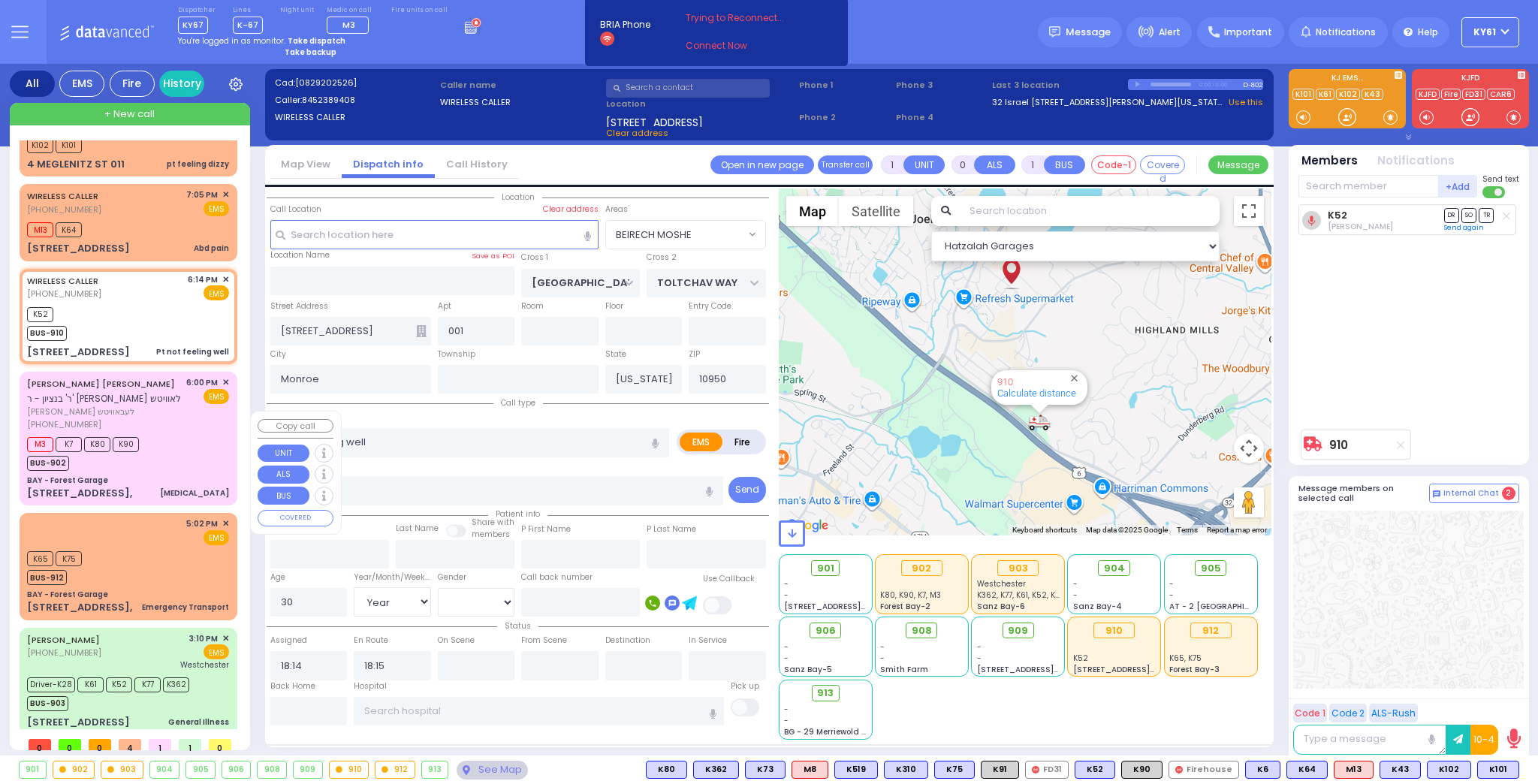
scroll to position [50, 0]
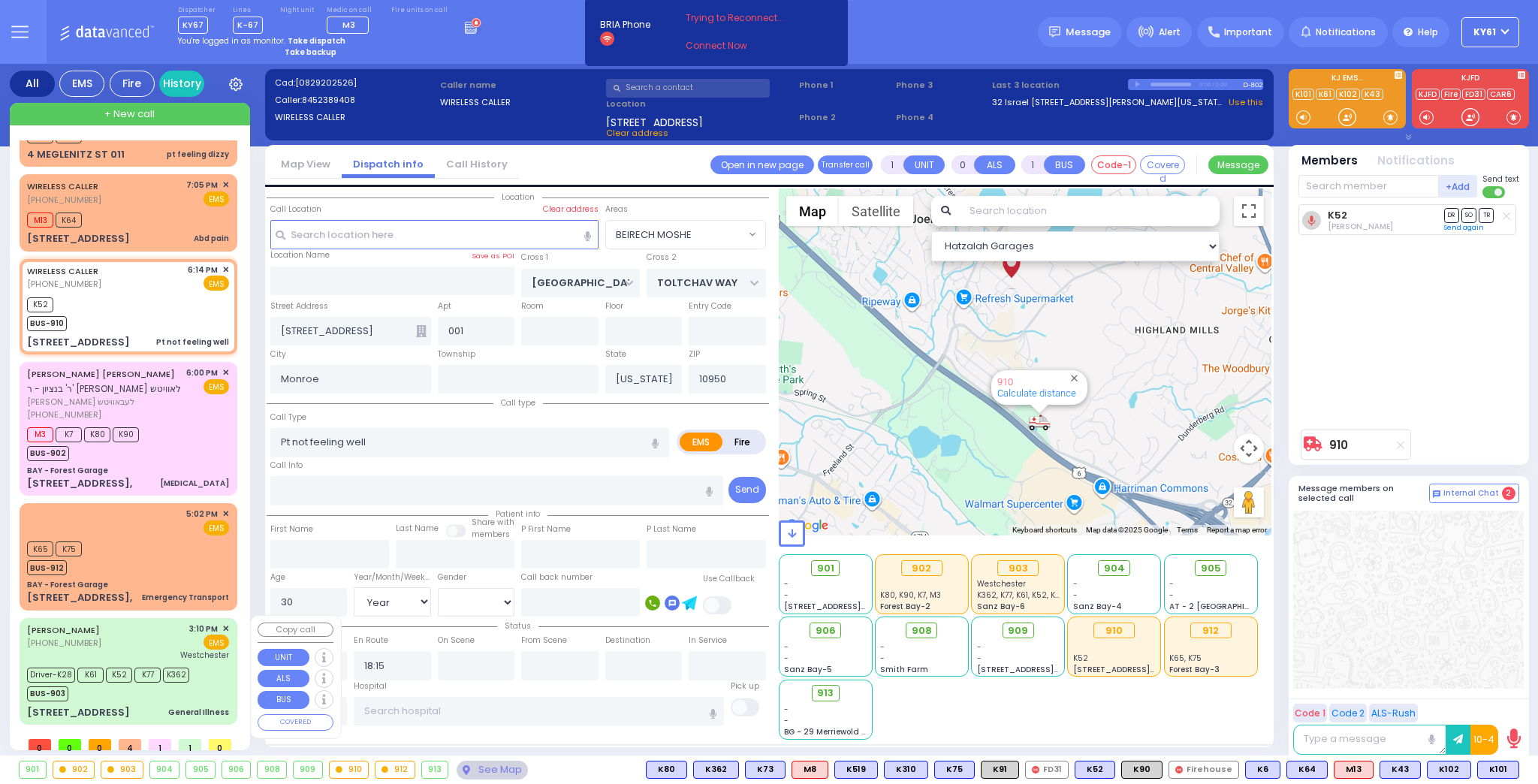
click at [219, 669] on div "Driver-K28 K61 K52 K77 K362 BUS-903" at bounding box center [127, 682] width 202 height 37
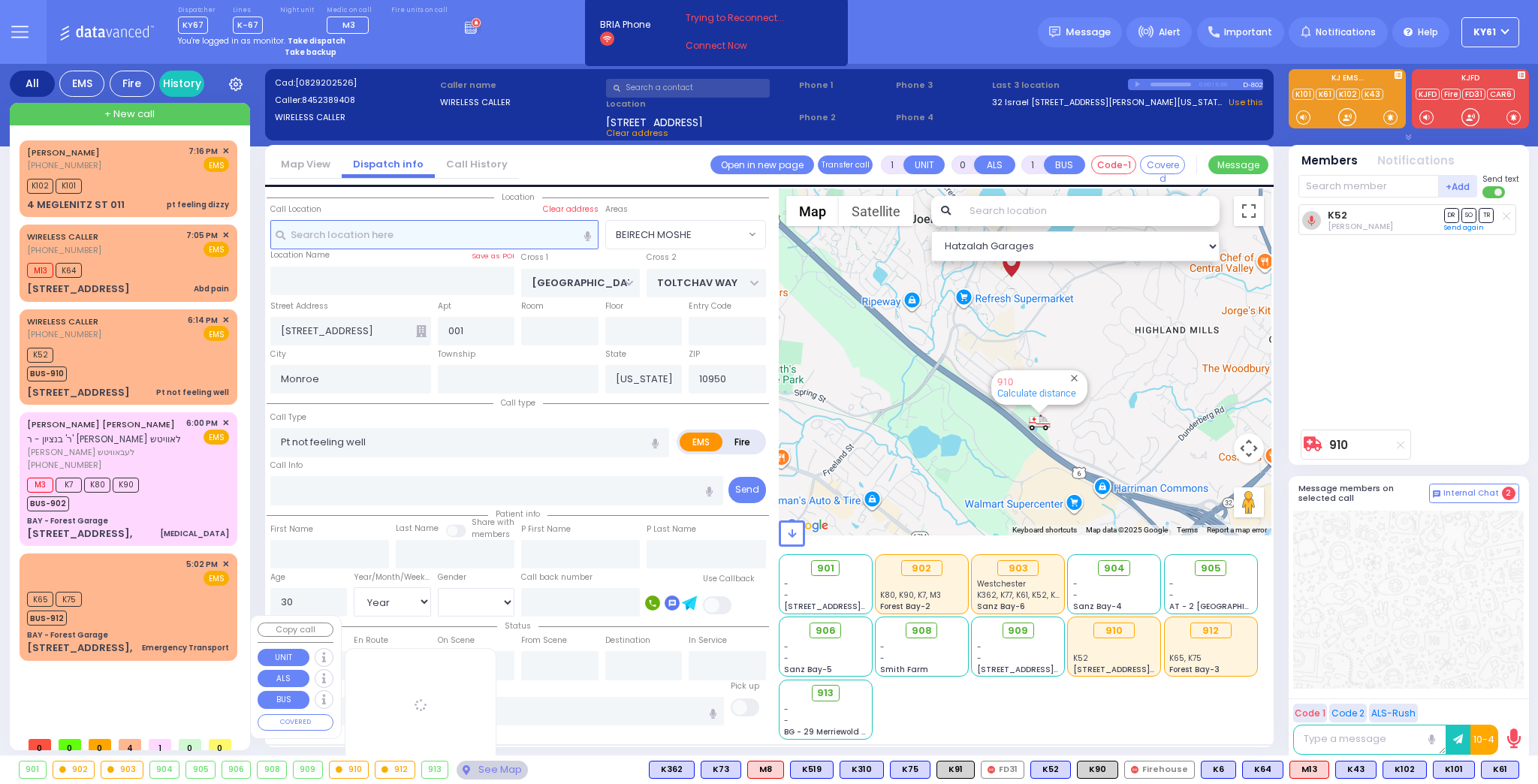
scroll to position [0, 0]
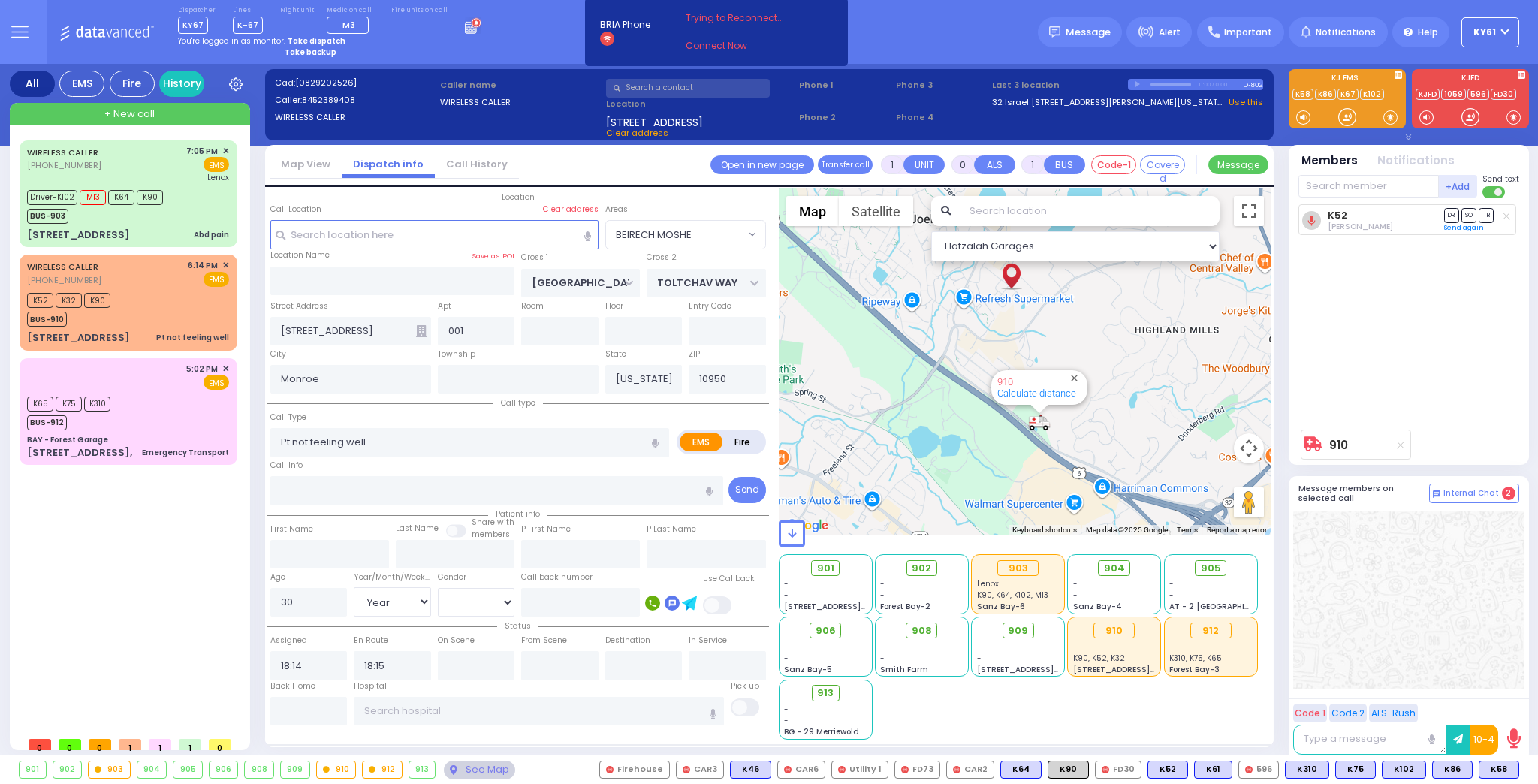
select select "BEIRECH MOSHE"
select select "Year"
select select "[DEMOGRAPHIC_DATA]"
